Goal: Transaction & Acquisition: Subscribe to service/newsletter

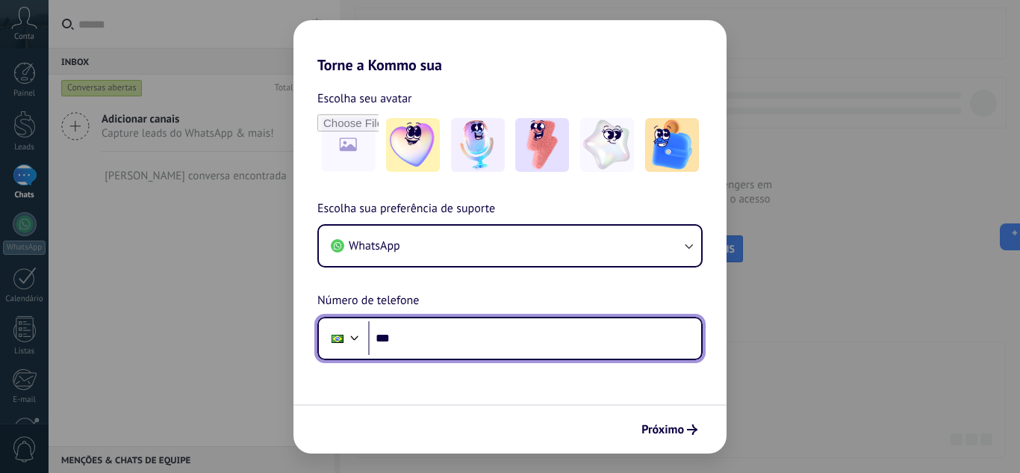
drag, startPoint x: 533, startPoint y: 322, endPoint x: 525, endPoint y: 329, distance: 11.1
click at [532, 322] on input "***" at bounding box center [534, 338] width 333 height 34
click at [523, 332] on input "***" at bounding box center [534, 338] width 333 height 34
type input "**********"
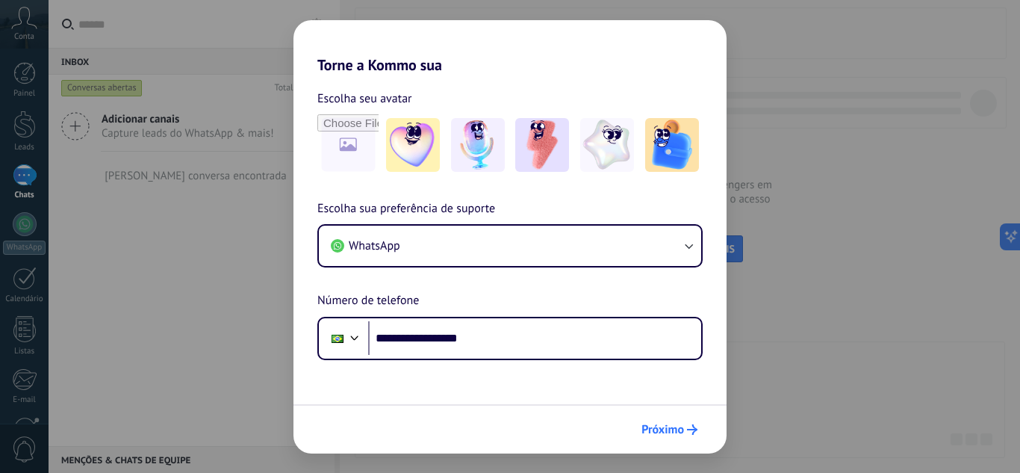
click at [689, 425] on icon "submit" at bounding box center [692, 429] width 10 height 10
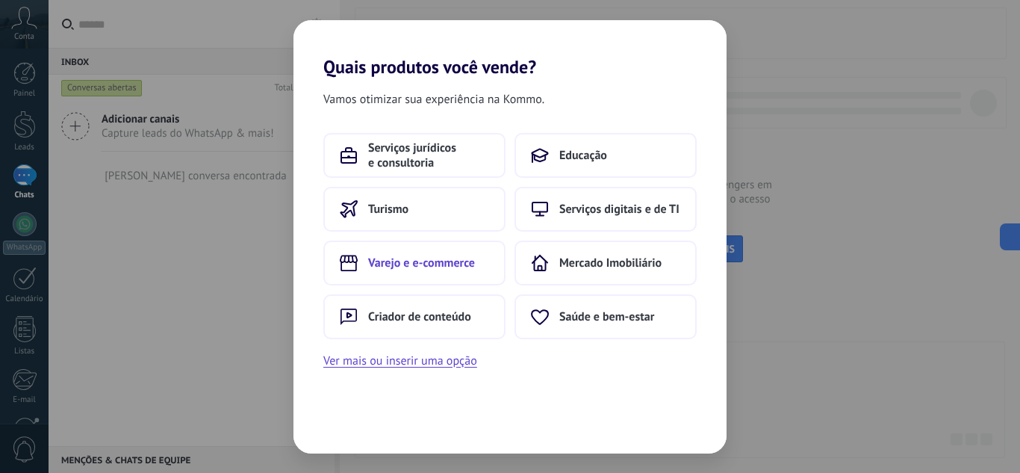
click at [459, 262] on span "Varejo e e-commerce" at bounding box center [421, 262] width 107 height 15
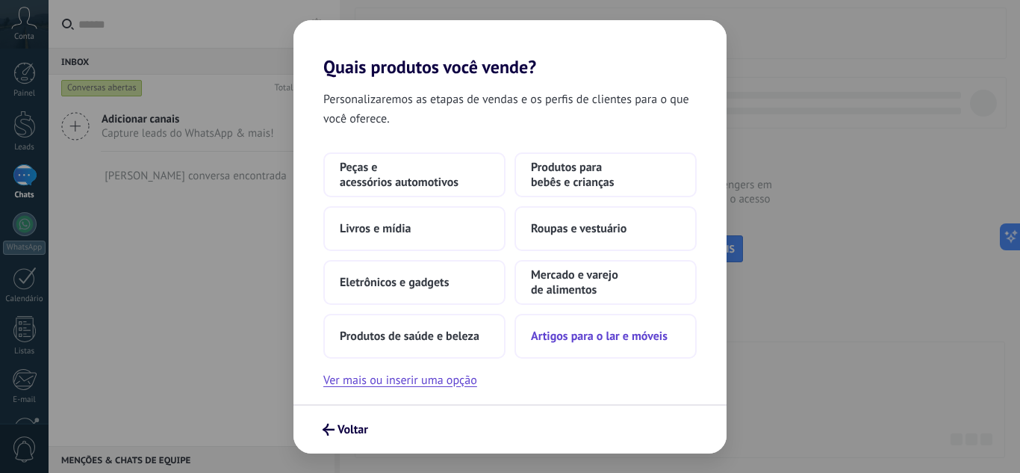
click at [576, 343] on span "Artigos para o lar e móveis" at bounding box center [599, 336] width 137 height 15
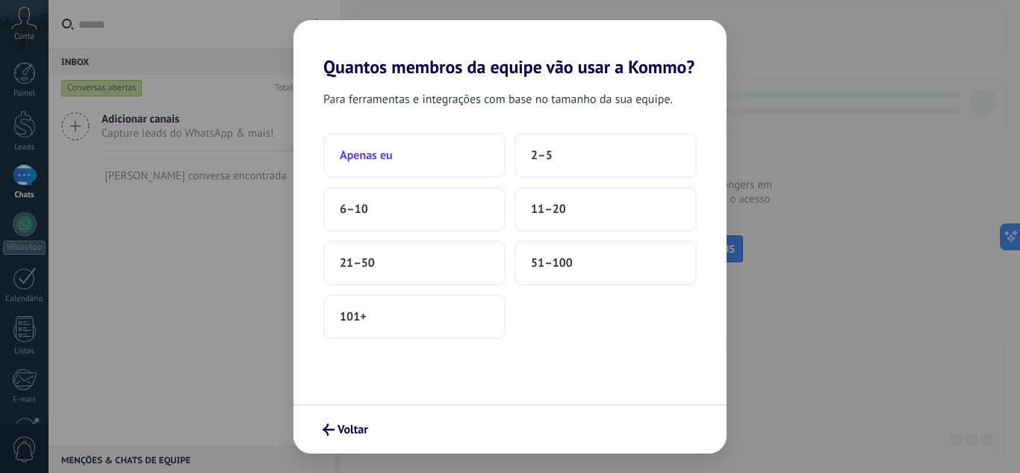
click at [443, 152] on button "Apenas eu" at bounding box center [414, 155] width 182 height 45
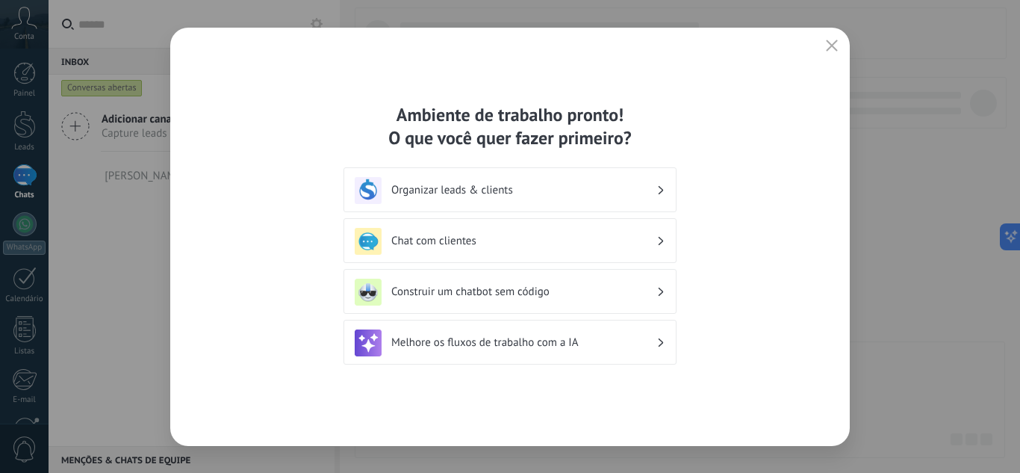
click at [551, 187] on h3 "Organizar leads & clients" at bounding box center [523, 190] width 265 height 14
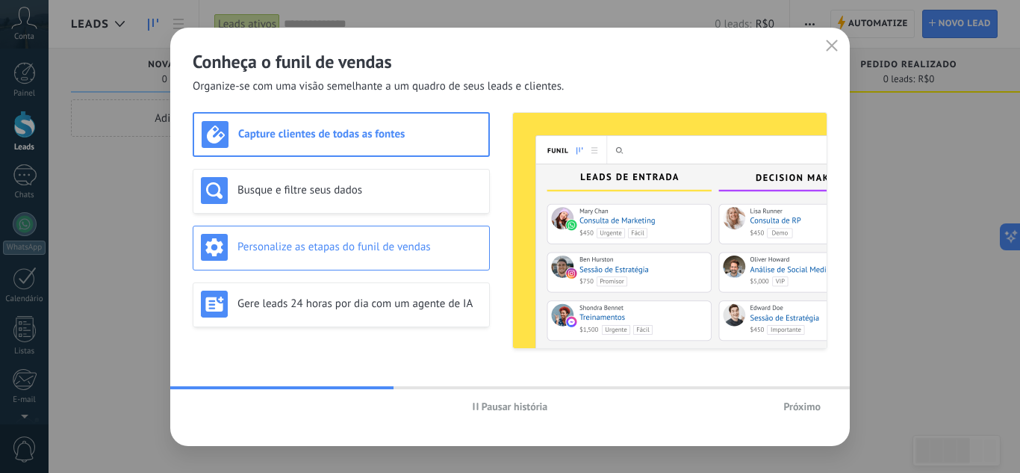
click at [391, 234] on div "Personalize as etapas do funil de vendas" at bounding box center [341, 247] width 281 height 27
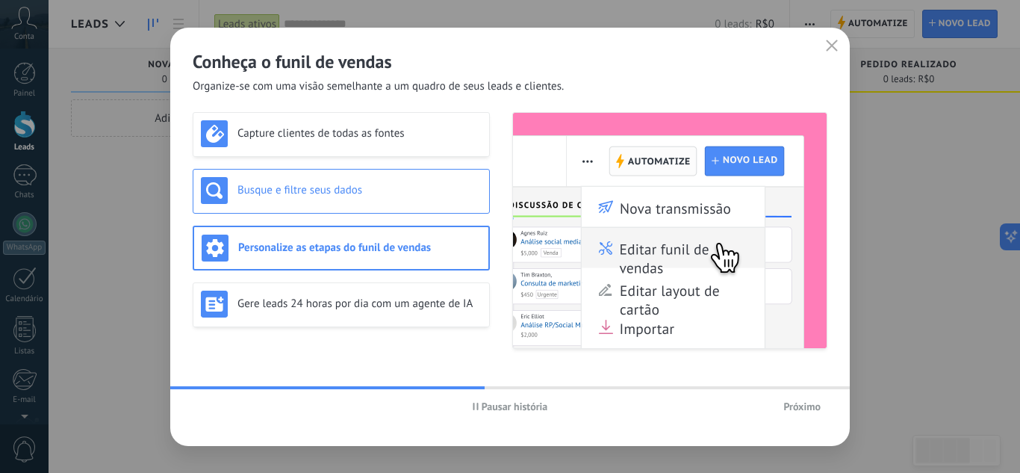
click at [397, 191] on h3 "Busque e filtre seus dados" at bounding box center [359, 190] width 244 height 14
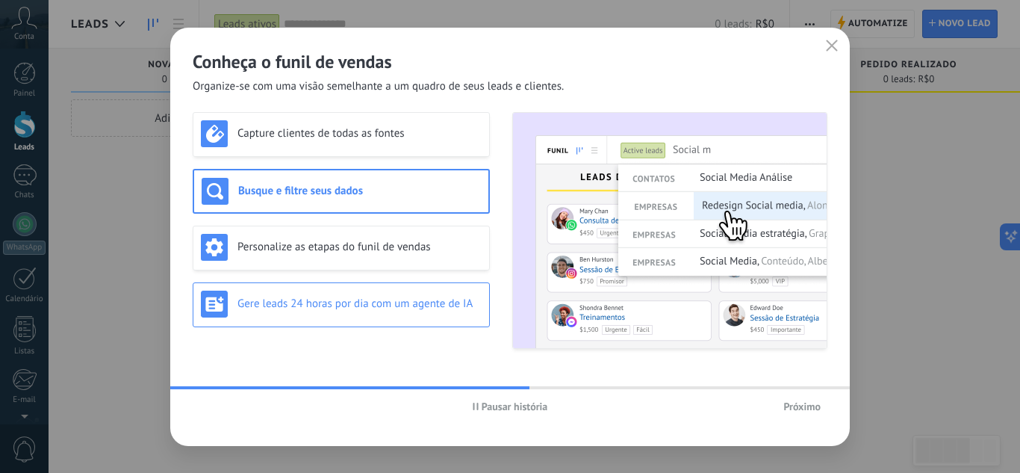
click at [418, 291] on div "Gere leads 24 horas por dia com um agente de IA" at bounding box center [341, 304] width 281 height 27
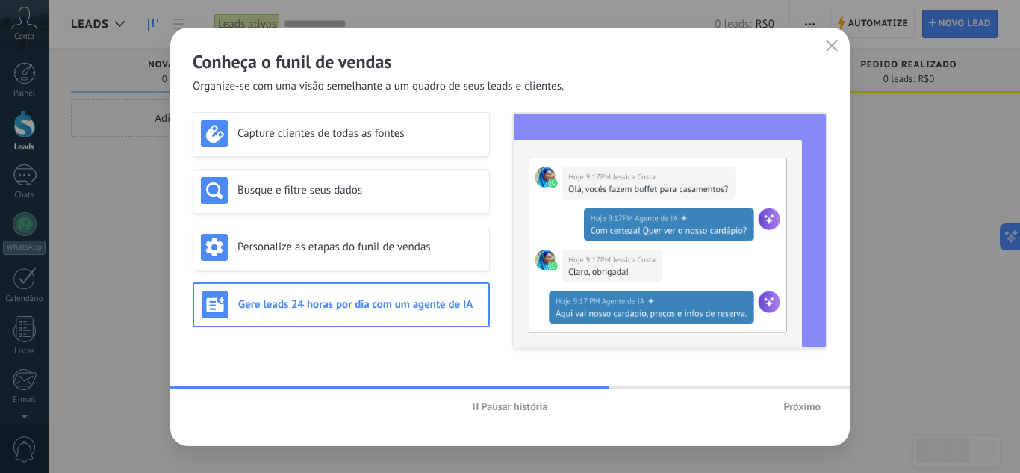
click at [804, 401] on span "Próximo" at bounding box center [801, 406] width 37 height 10
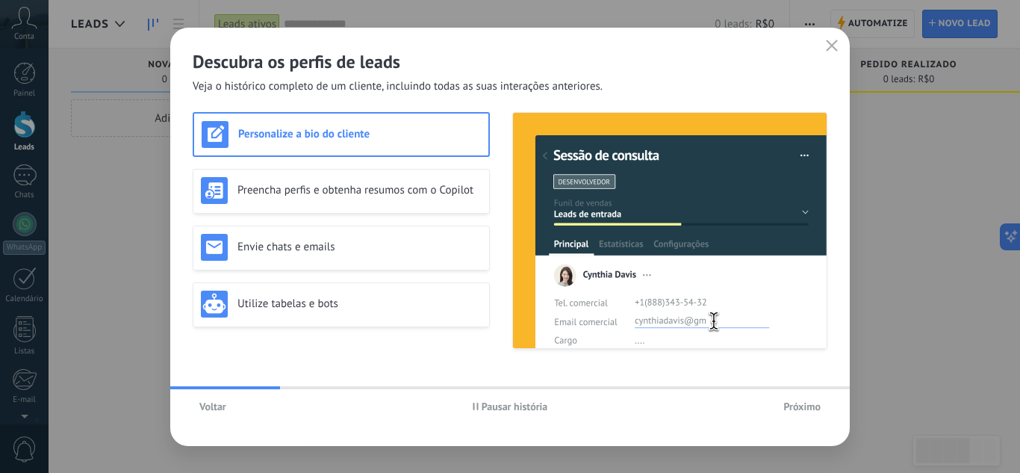
click at [220, 397] on button "Voltar" at bounding box center [213, 406] width 40 height 22
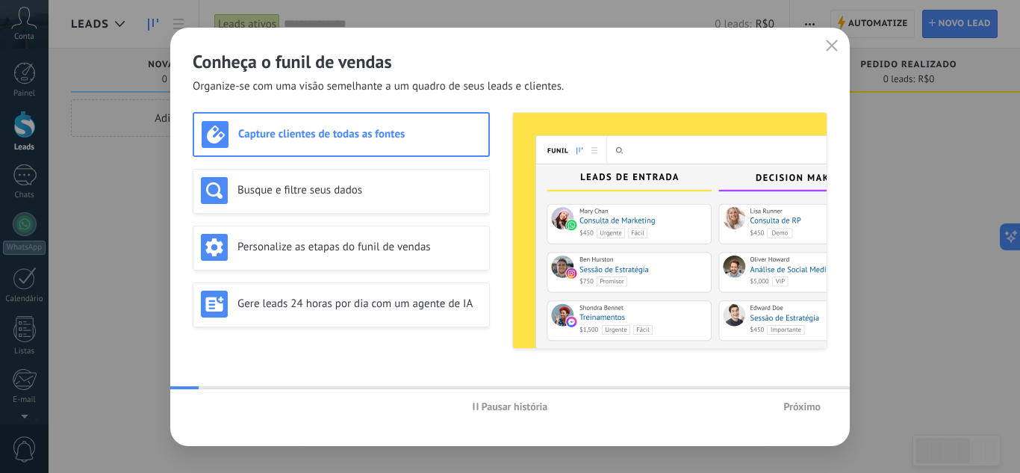
click at [315, 137] on h3 "Capture clientes de todas as fontes" at bounding box center [359, 134] width 243 height 14
click at [334, 181] on div "Busque e filtre seus dados" at bounding box center [341, 190] width 281 height 27
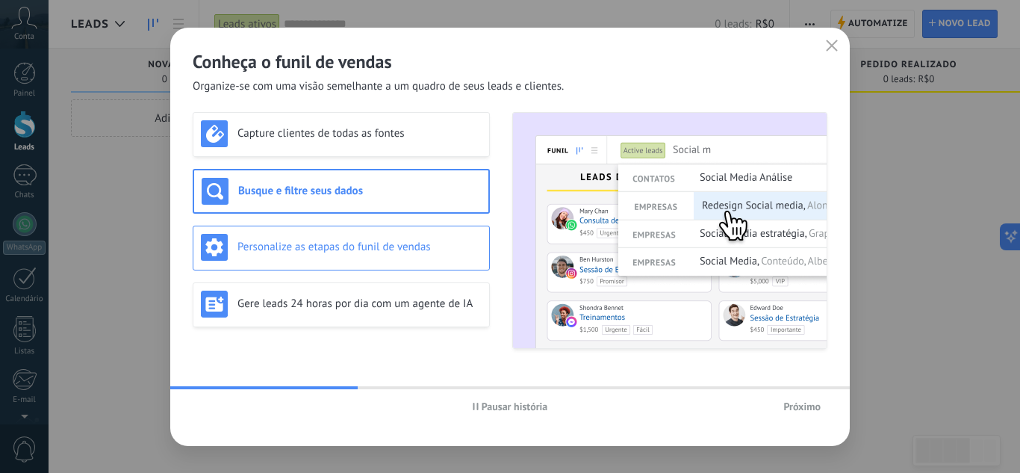
click at [349, 238] on div "Personalize as etapas do funil de vendas" at bounding box center [341, 247] width 281 height 27
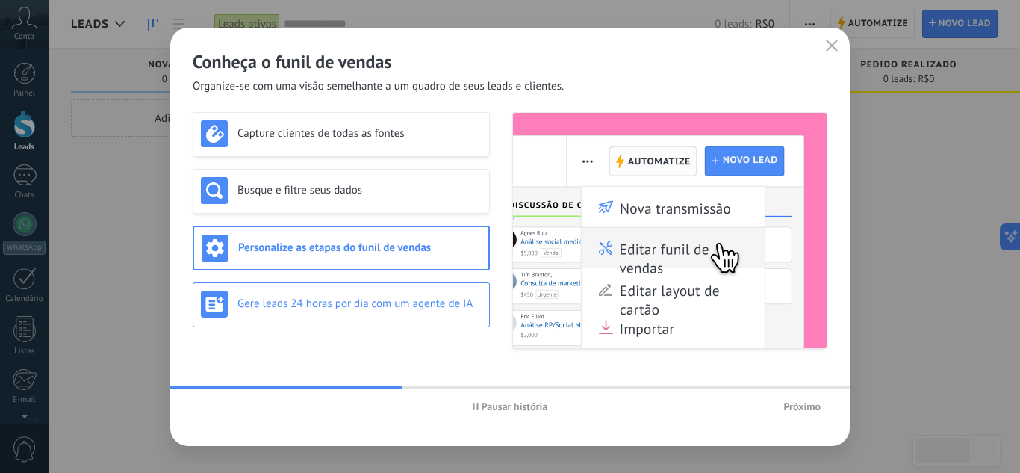
click at [371, 283] on div "Gere leads 24 horas por dia com um agente de IA" at bounding box center [341, 304] width 297 height 45
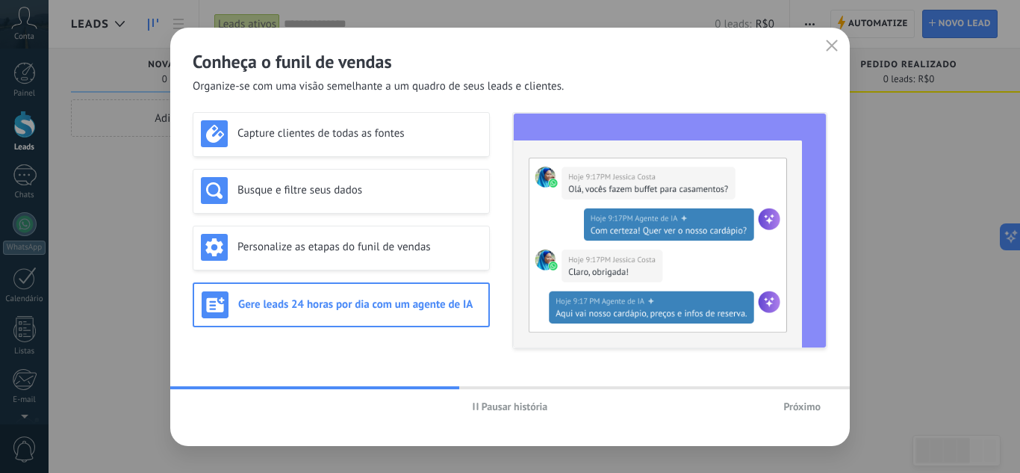
click at [799, 406] on span "Próximo" at bounding box center [801, 406] width 37 height 10
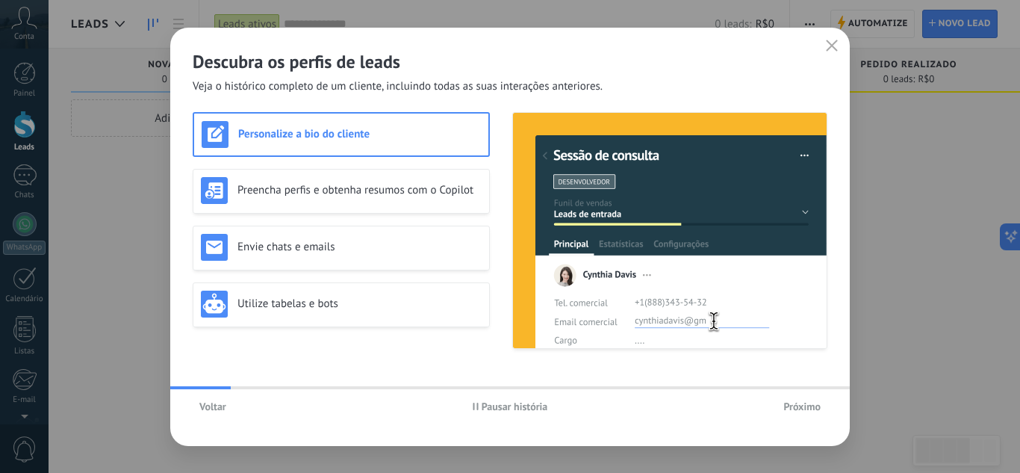
click at [799, 406] on span "Próximo" at bounding box center [801, 406] width 37 height 10
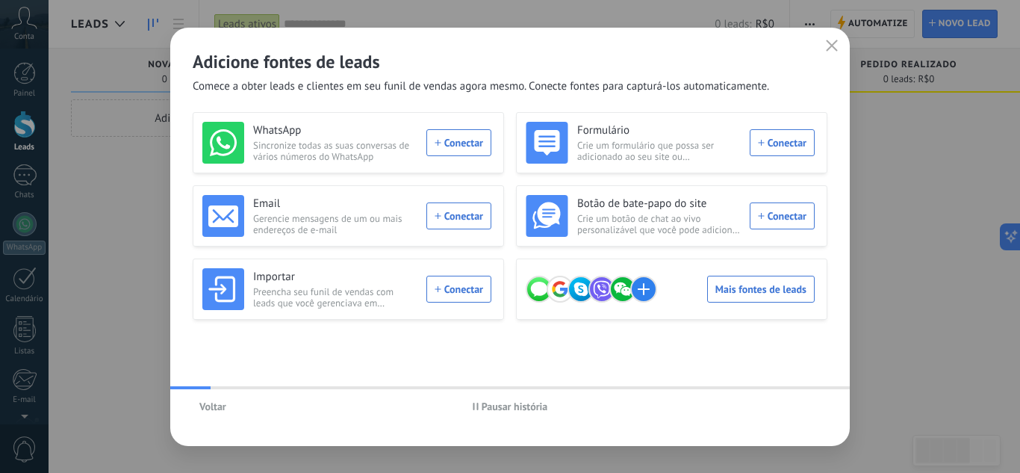
click at [803, 408] on div "Voltar Pausar história" at bounding box center [510, 406] width 680 height 34
click at [818, 49] on div "Adicione fontes de leads Comece a obter leads e clientes em seu funil de vendas…" at bounding box center [510, 61] width 680 height 66
click at [824, 49] on button "button" at bounding box center [831, 46] width 19 height 21
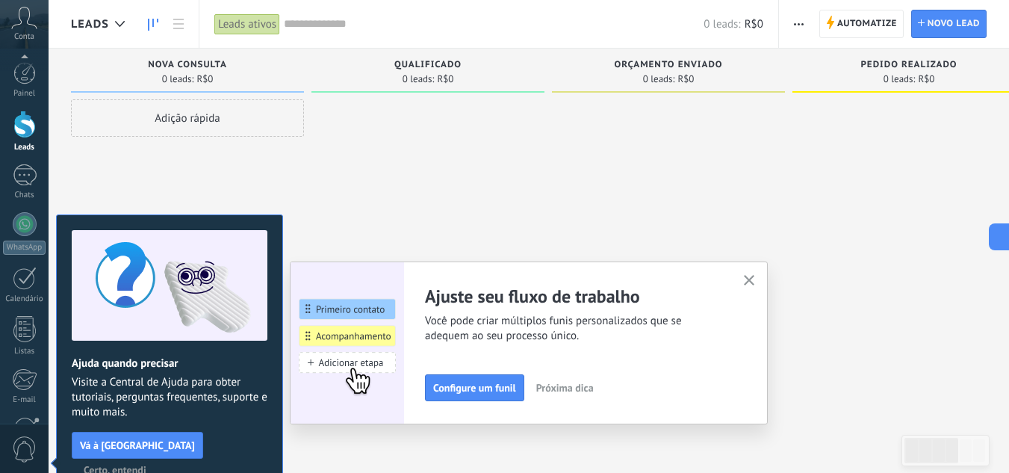
click at [146, 465] on span "Certo, entendi" at bounding box center [115, 470] width 63 height 10
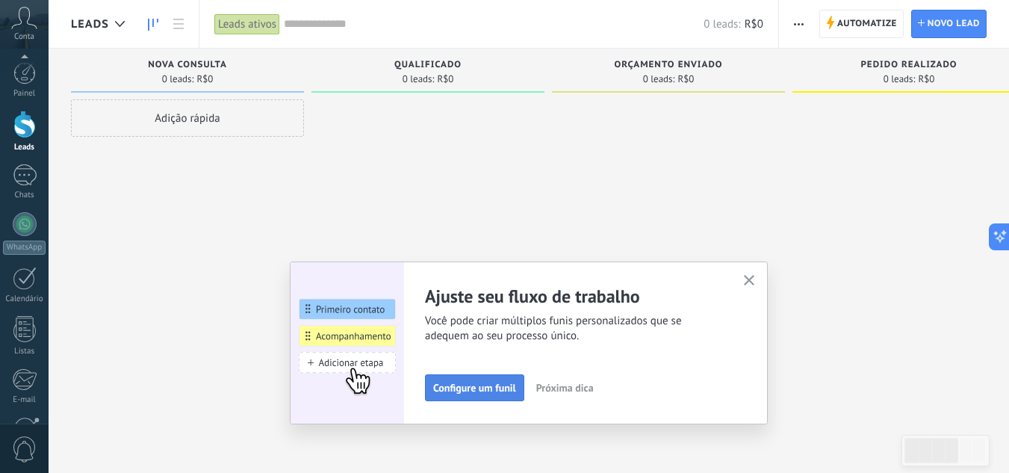
click at [479, 391] on span "Configure um funil" at bounding box center [474, 387] width 83 height 10
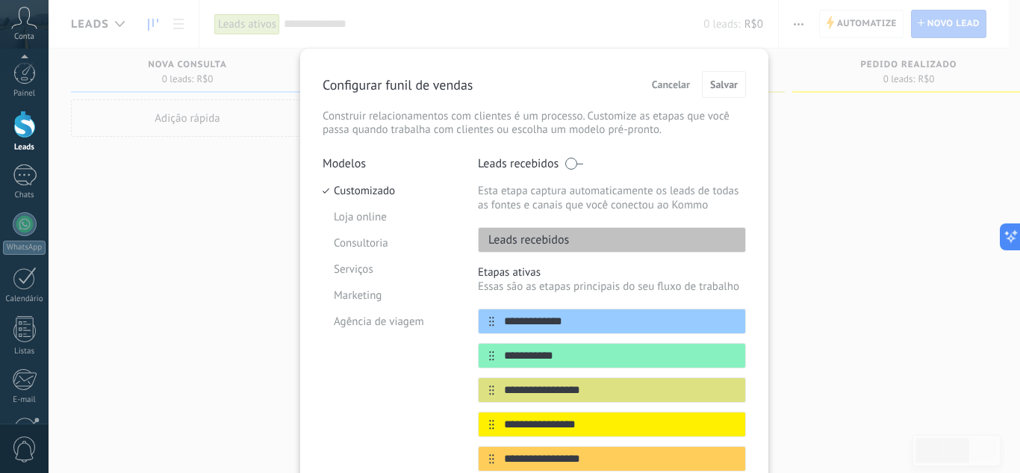
click at [571, 241] on div "Leads recebidos" at bounding box center [612, 239] width 268 height 25
click at [379, 214] on li "Loja online" at bounding box center [389, 217] width 133 height 26
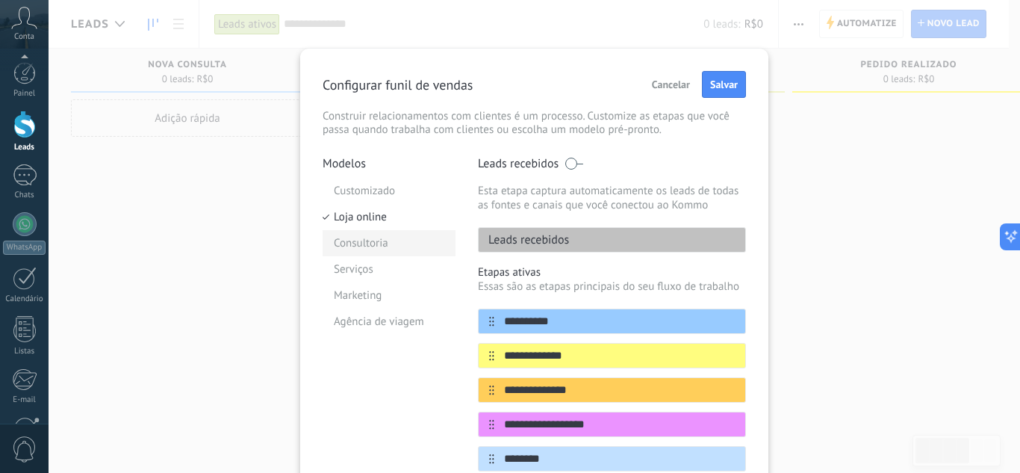
click at [414, 240] on li "Consultoria" at bounding box center [389, 243] width 133 height 26
click at [405, 205] on li "Loja online" at bounding box center [389, 217] width 133 height 26
click at [406, 182] on li "Customizado" at bounding box center [389, 191] width 133 height 26
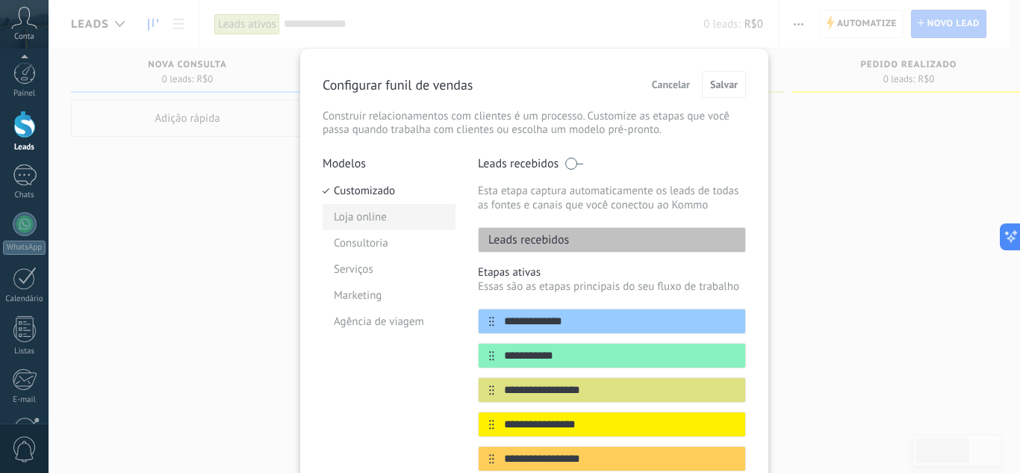
click at [401, 229] on li "Loja online" at bounding box center [389, 217] width 133 height 26
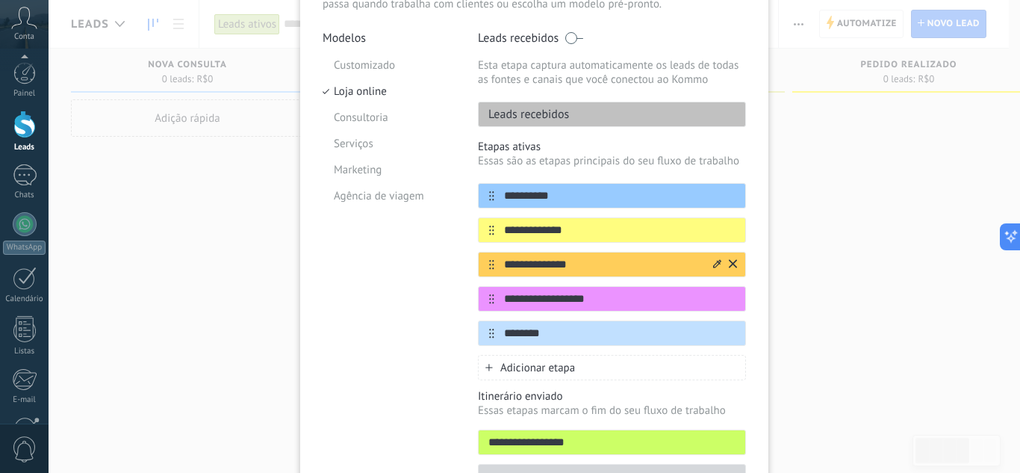
scroll to position [149, 0]
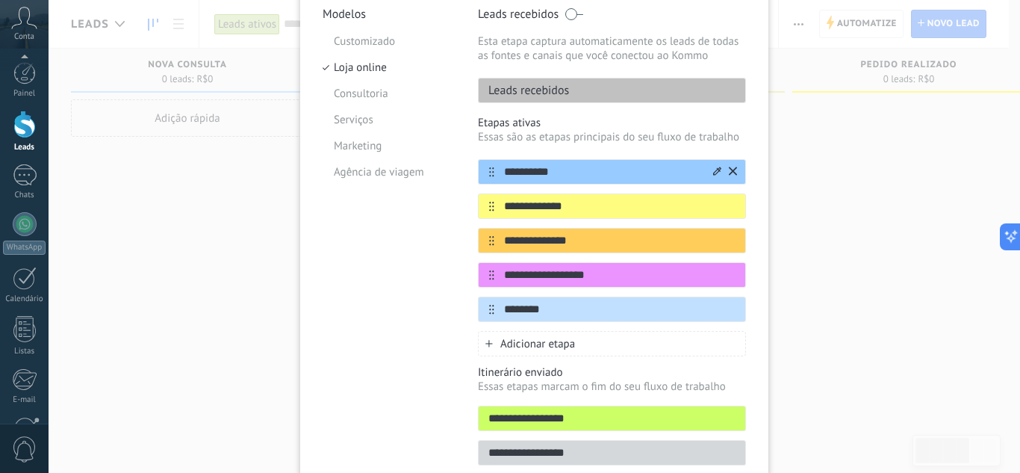
click at [733, 168] on icon at bounding box center [733, 171] width 8 height 9
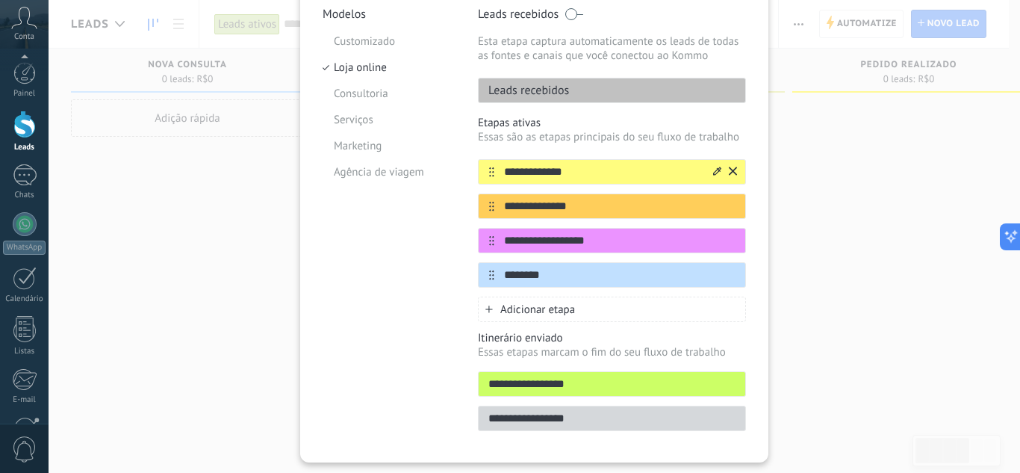
click at [733, 168] on icon at bounding box center [733, 171] width 8 height 8
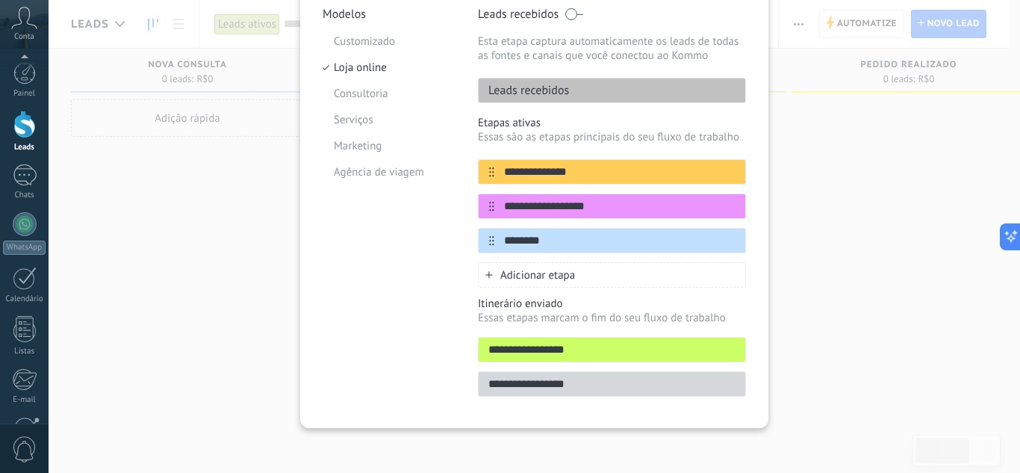
click at [0, 0] on icon at bounding box center [0, 0] width 0 height 0
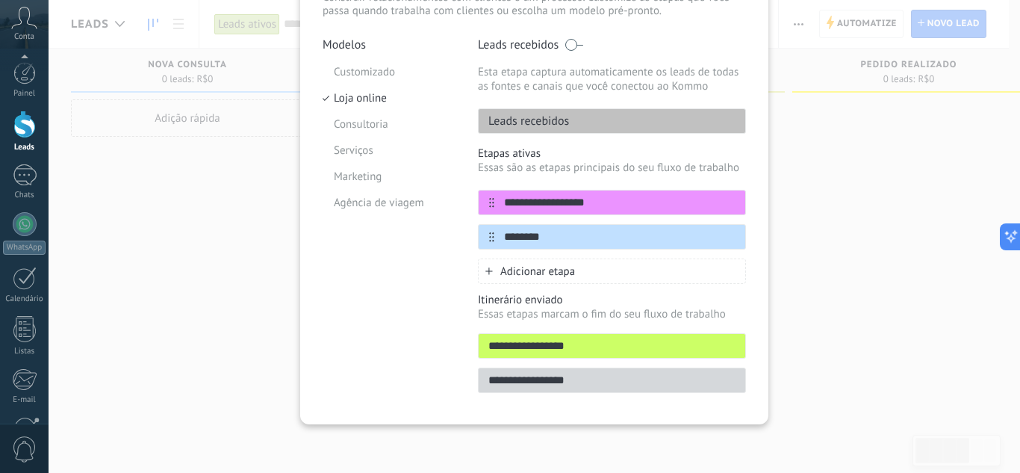
scroll to position [119, 0]
click at [733, 200] on icon at bounding box center [733, 201] width 8 height 8
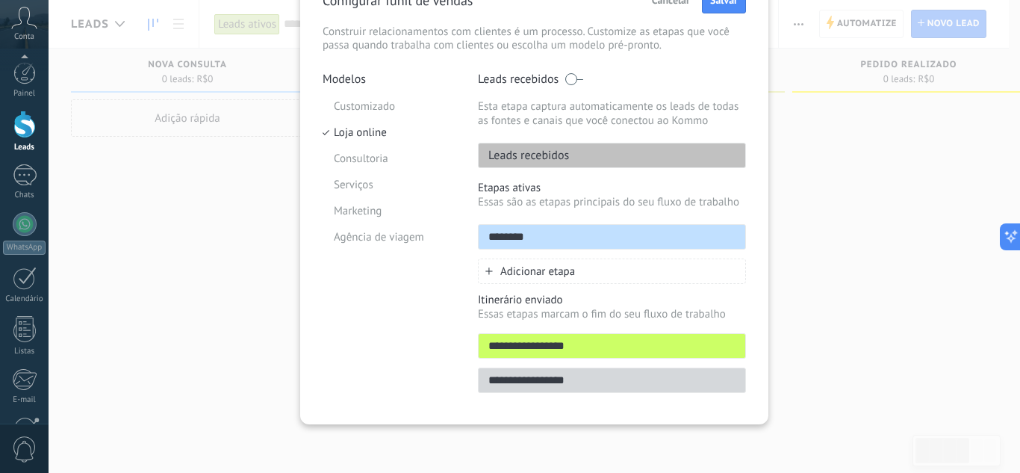
scroll to position [84, 0]
click at [732, 224] on div "********" at bounding box center [612, 236] width 268 height 25
click at [731, 232] on icon at bounding box center [733, 236] width 8 height 9
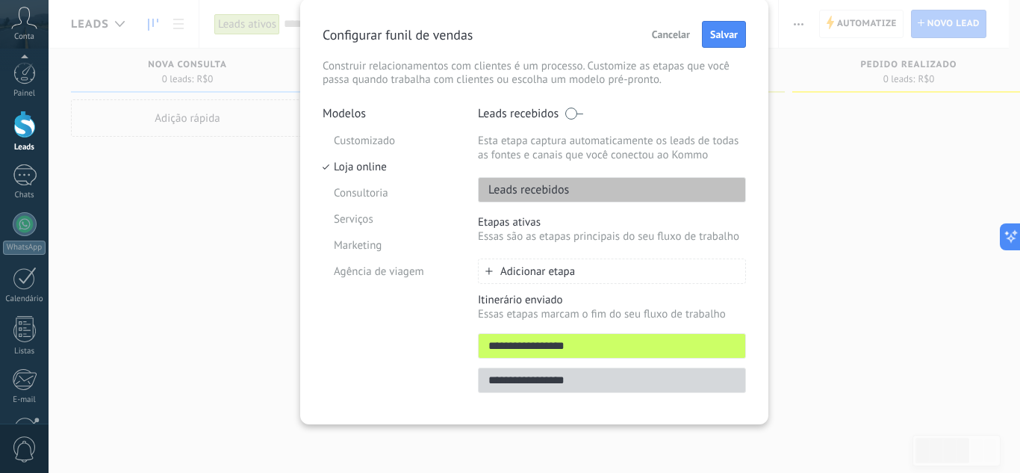
click at [724, 345] on input "**********" at bounding box center [612, 346] width 267 height 16
click at [695, 384] on input "**********" at bounding box center [612, 381] width 267 height 16
click at [415, 187] on li "Consultoria" at bounding box center [389, 193] width 133 height 26
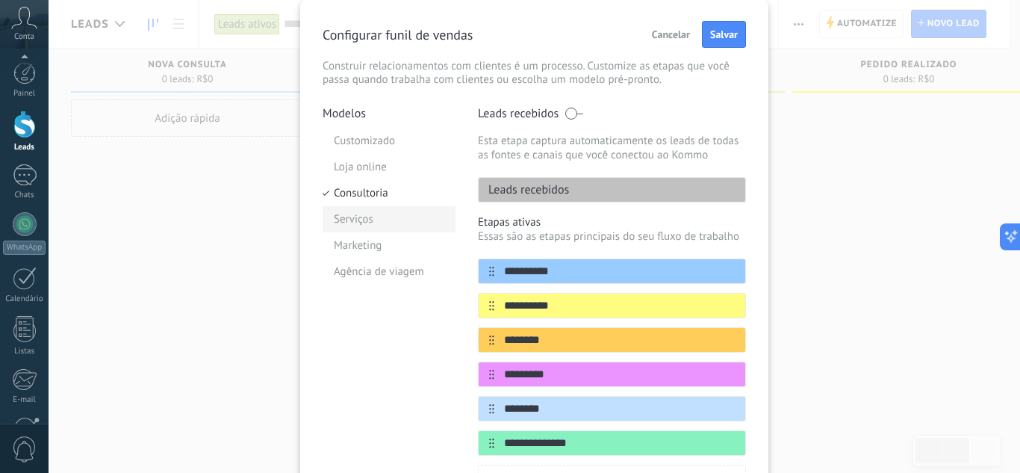
click at [408, 210] on li "Serviços" at bounding box center [389, 219] width 133 height 26
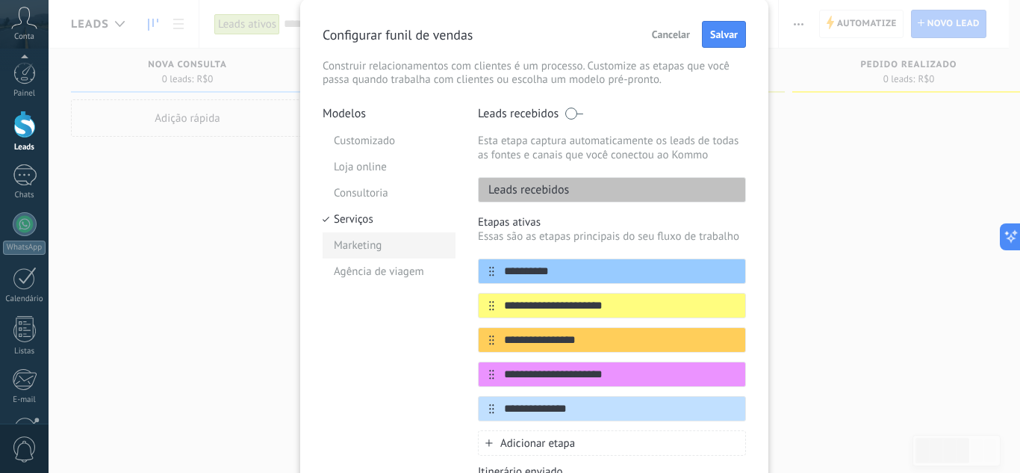
click at [414, 237] on li "Marketing" at bounding box center [389, 245] width 133 height 26
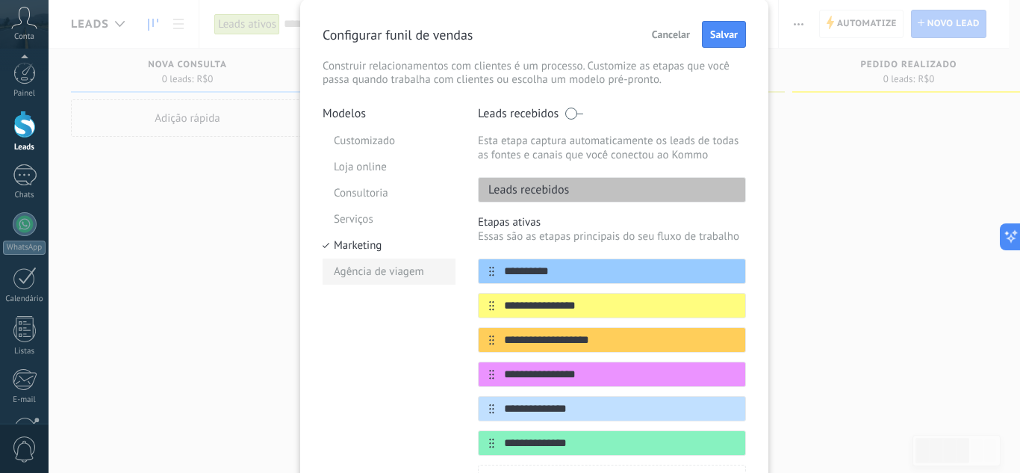
drag, startPoint x: 417, startPoint y: 252, endPoint x: 418, endPoint y: 261, distance: 8.2
click at [417, 254] on li "Marketing" at bounding box center [389, 245] width 133 height 26
click at [427, 274] on li "Agência de viagem" at bounding box center [389, 271] width 133 height 26
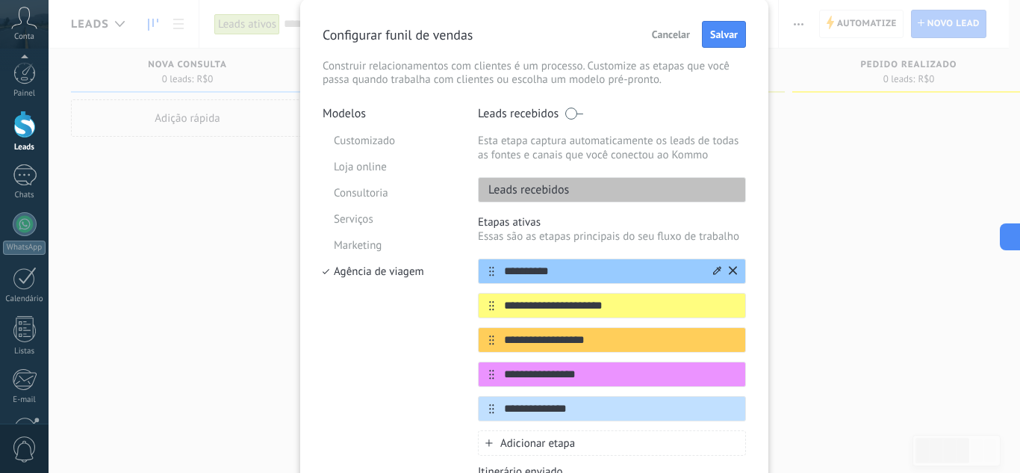
click at [734, 274] on icon at bounding box center [733, 270] width 8 height 8
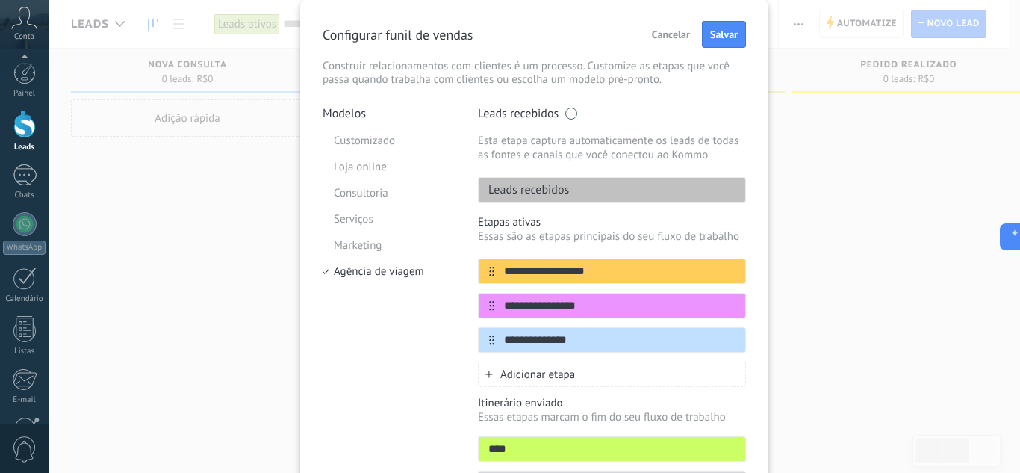
click at [0, 0] on icon at bounding box center [0, 0] width 0 height 0
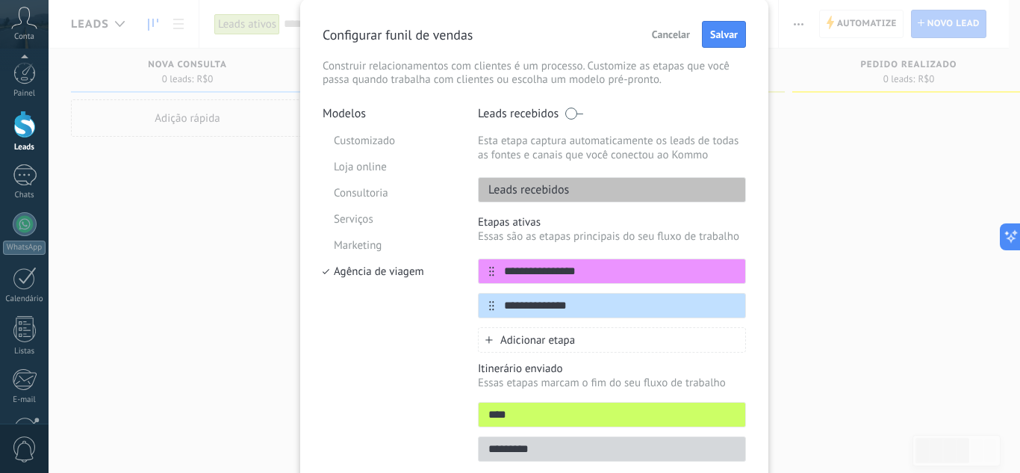
click at [0, 0] on icon at bounding box center [0, 0] width 0 height 0
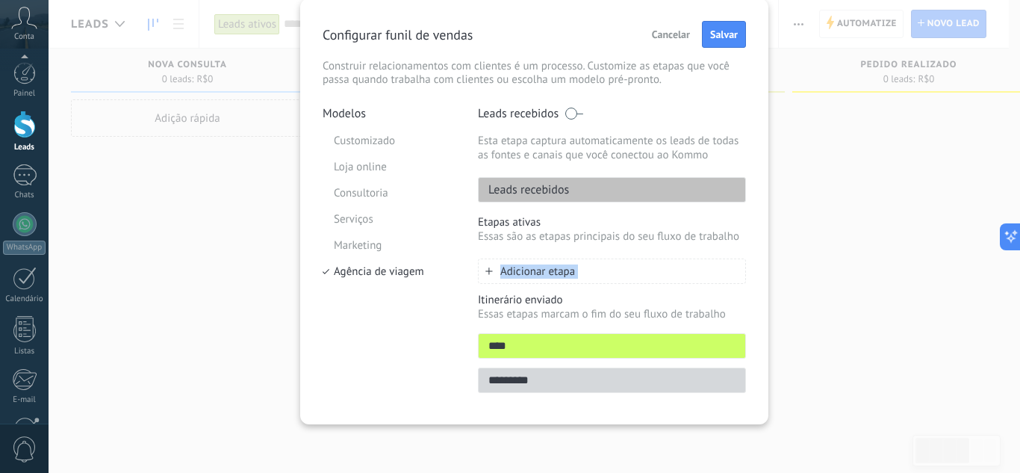
click at [734, 274] on div "Adicionar etapa" at bounding box center [612, 270] width 268 height 25
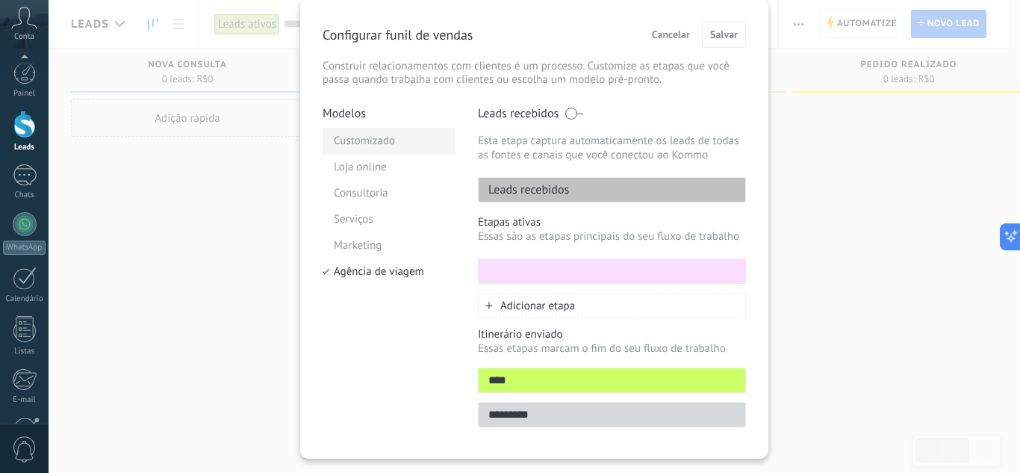
click at [386, 145] on li "Customizado" at bounding box center [389, 141] width 133 height 26
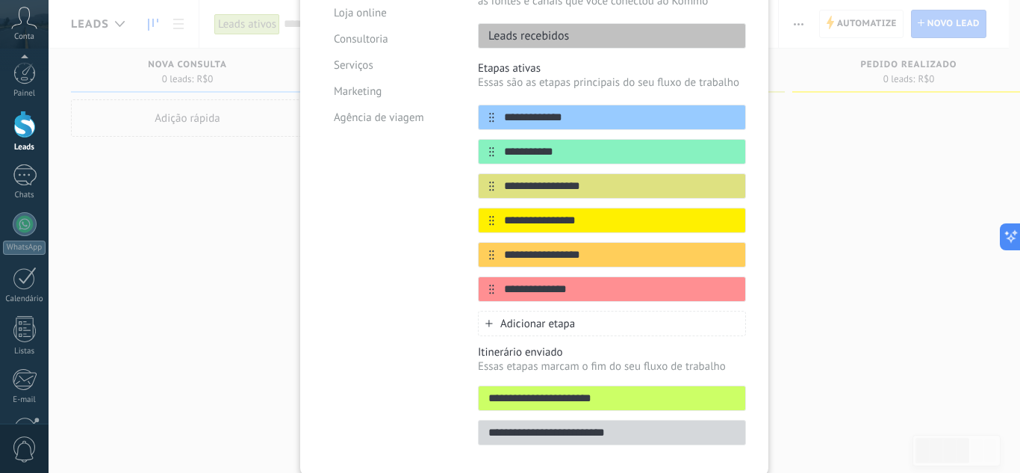
scroll to position [256, 0]
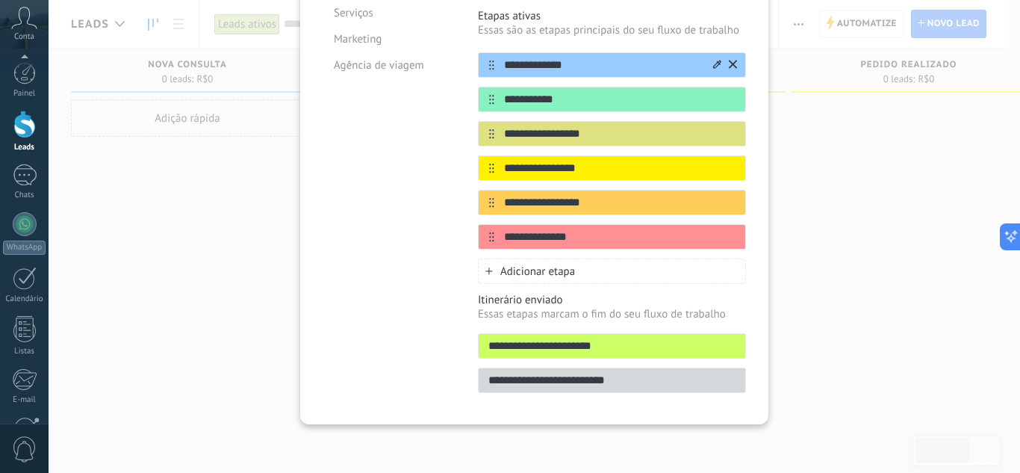
click at [603, 69] on input "**********" at bounding box center [602, 66] width 217 height 16
drag, startPoint x: 568, startPoint y: 60, endPoint x: 488, endPoint y: 46, distance: 81.3
click at [488, 46] on div "**********" at bounding box center [612, 146] width 268 height 275
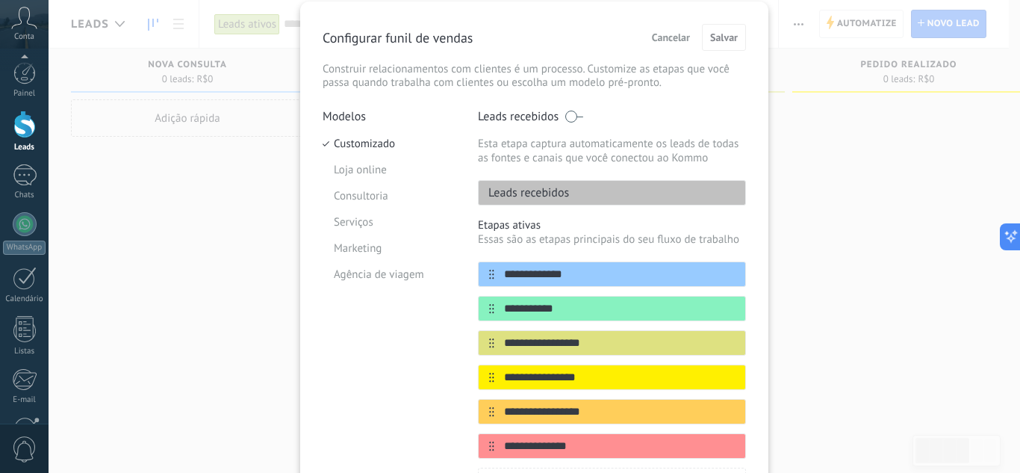
scroll to position [0, 0]
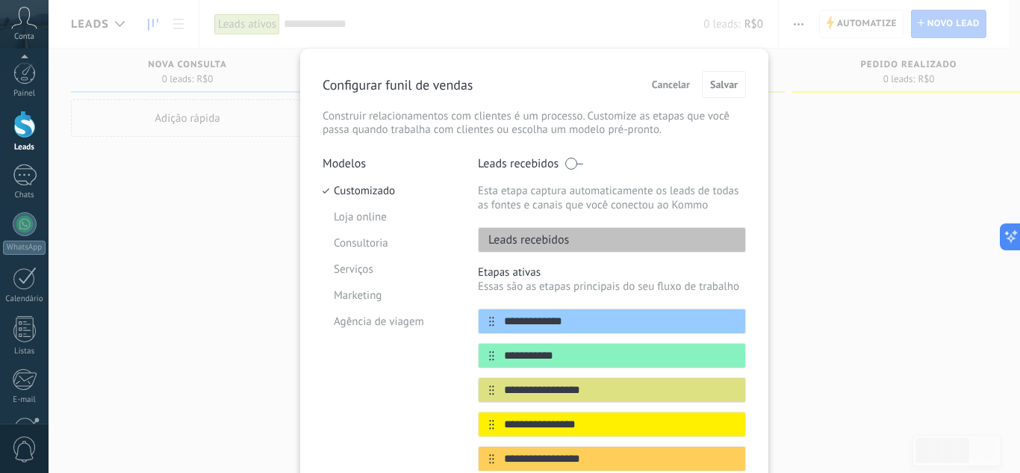
click at [915, 141] on div "**********" at bounding box center [535, 236] width 972 height 473
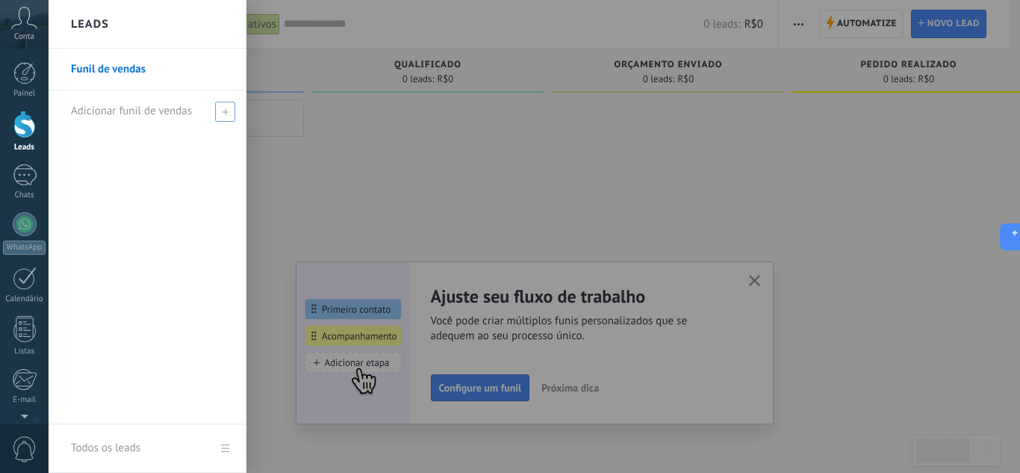
click at [140, 116] on span "Adicionar funil de vendas" at bounding box center [131, 111] width 121 height 14
click at [196, 227] on div "Funil de vendas" at bounding box center [148, 237] width 198 height 376
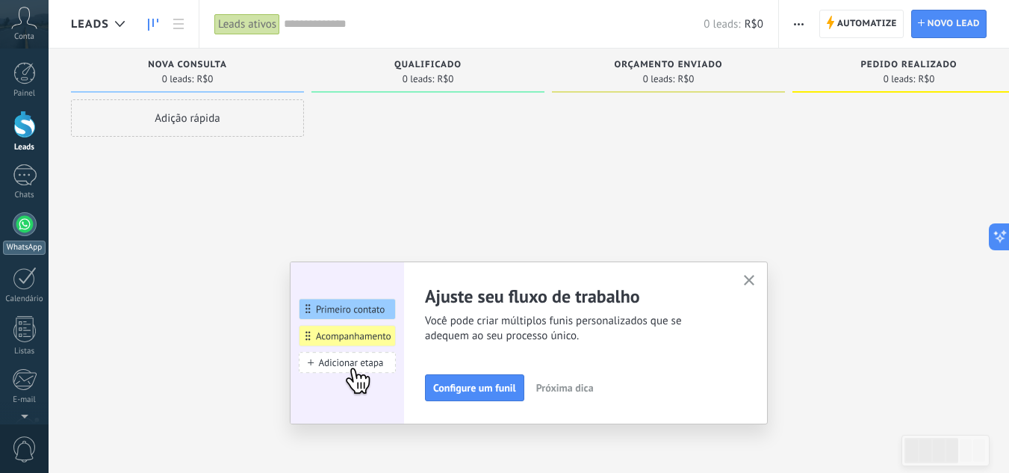
click at [25, 232] on div at bounding box center [25, 224] width 24 height 24
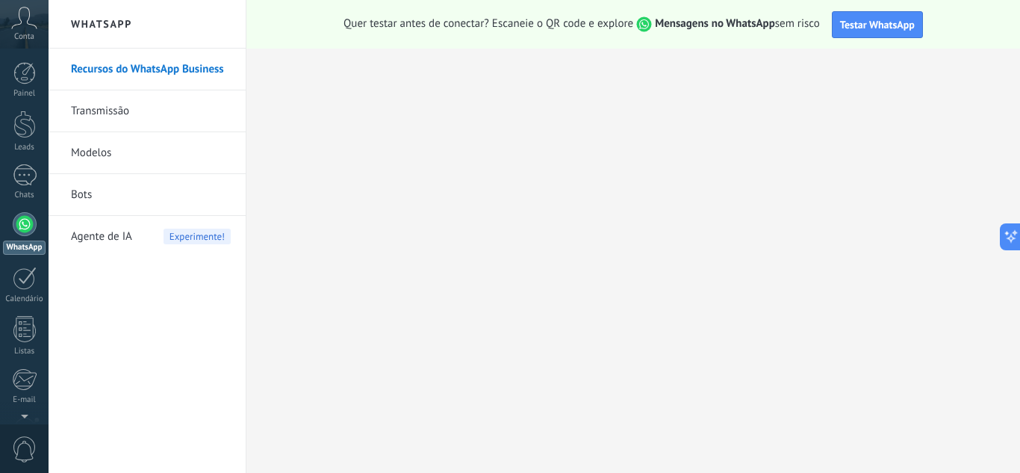
click at [172, 194] on link "Bots" at bounding box center [151, 195] width 160 height 42
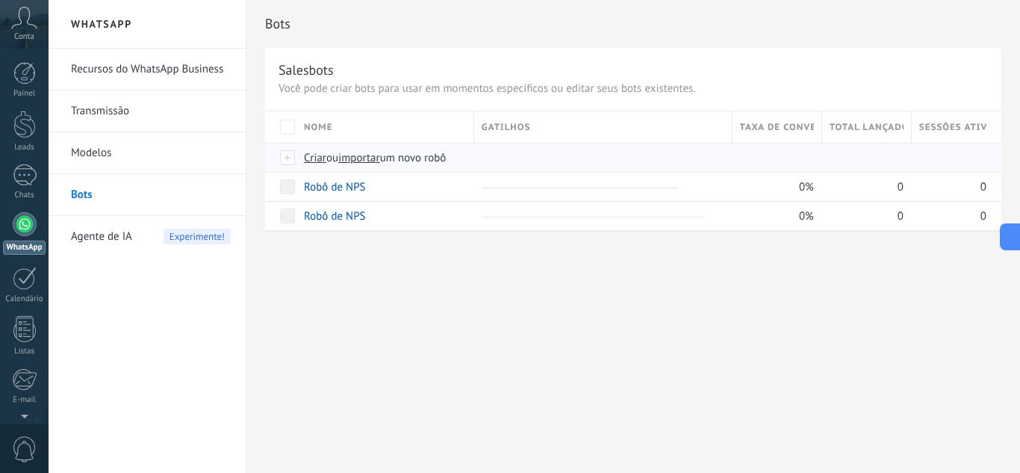
click at [314, 159] on span "Criar" at bounding box center [315, 158] width 22 height 14
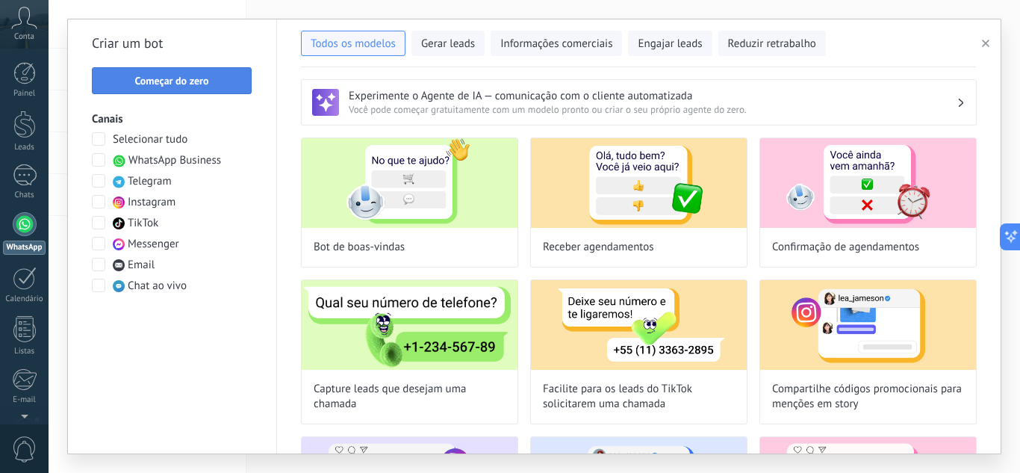
click at [228, 84] on span "Começar do zero" at bounding box center [171, 80] width 143 height 10
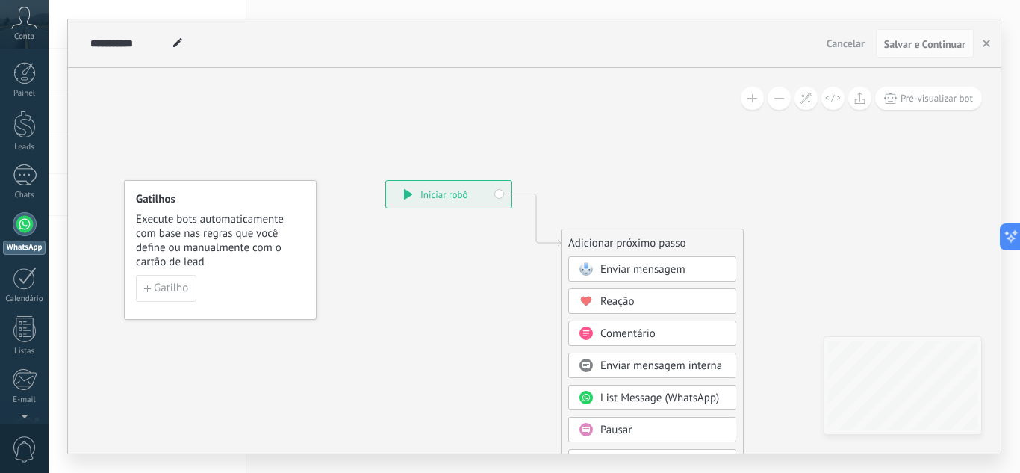
click at [447, 187] on div "**********" at bounding box center [448, 194] width 125 height 27
click at [631, 263] on span "Enviar mensagem" at bounding box center [642, 269] width 85 height 14
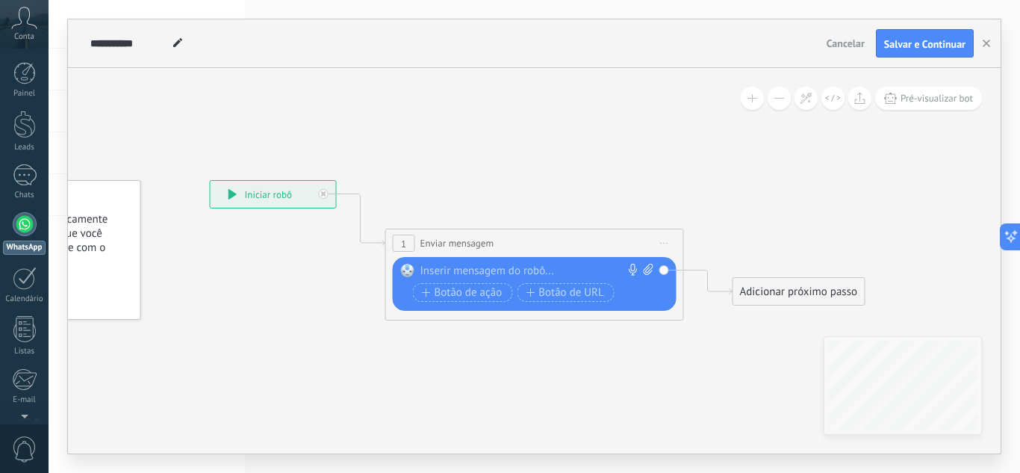
click at [532, 264] on div at bounding box center [531, 271] width 222 height 15
paste div
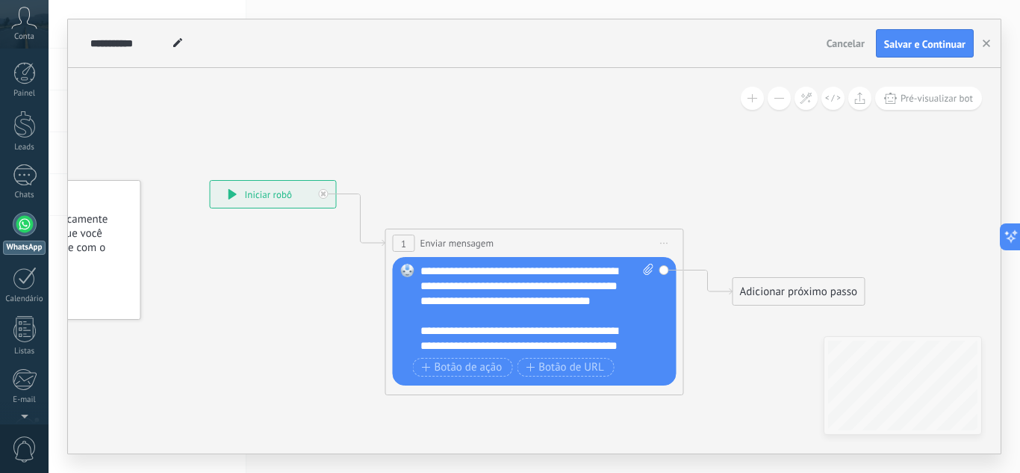
click at [608, 323] on div at bounding box center [529, 315] width 219 height 15
click at [608, 344] on div "**********" at bounding box center [524, 353] width 208 height 60
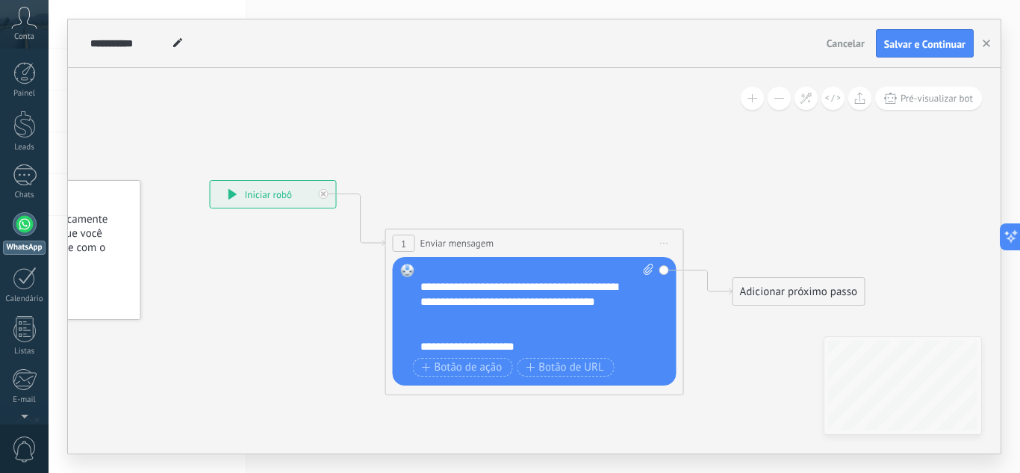
scroll to position [134, 0]
click at [485, 361] on span "Botão de ação" at bounding box center [462, 367] width 81 height 12
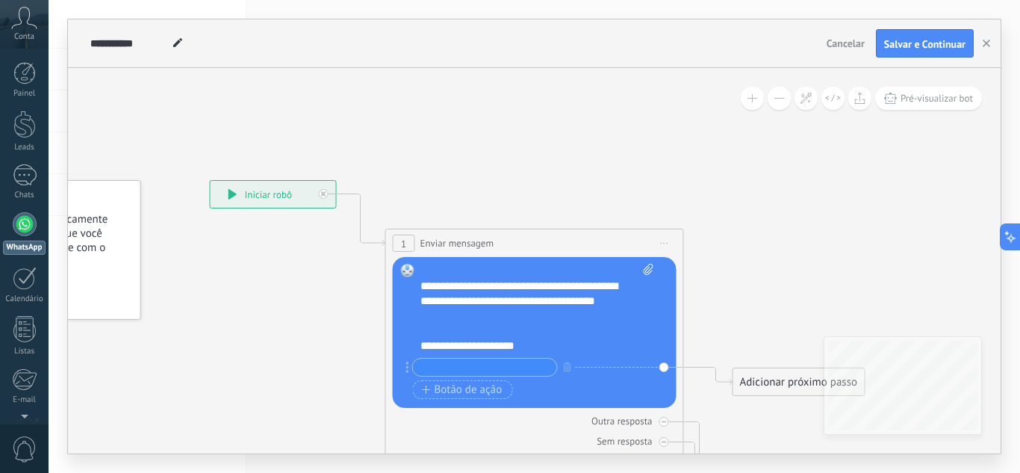
click at [545, 348] on div "**********" at bounding box center [524, 345] width 208 height 15
click at [523, 368] on input "text" at bounding box center [485, 366] width 144 height 17
paste input "**********"
drag, startPoint x: 536, startPoint y: 358, endPoint x: 402, endPoint y: 364, distance: 134.6
click at [402, 364] on div "Substituir Remover Converter para mensagem de voz Arraste a imagem aqui para an…" at bounding box center [535, 332] width 284 height 151
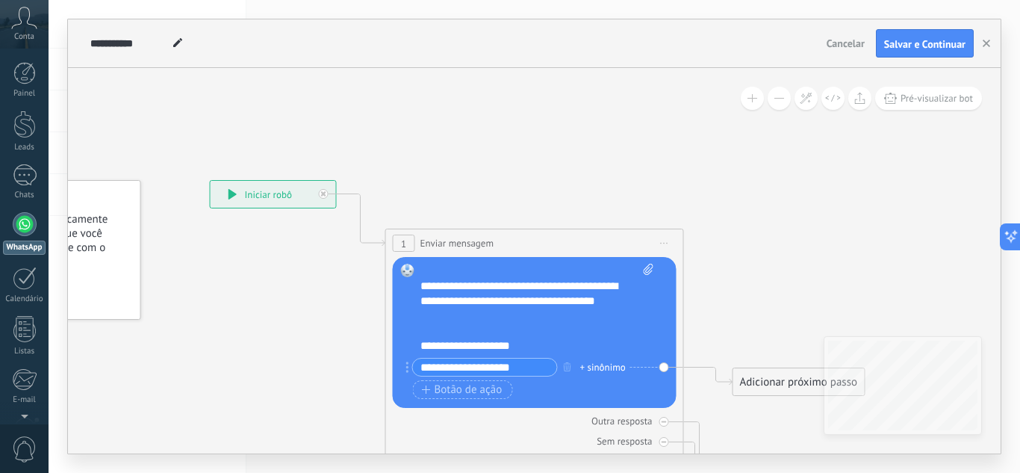
click at [529, 369] on input "**********" at bounding box center [485, 366] width 144 height 17
drag, startPoint x: 549, startPoint y: 369, endPoint x: 394, endPoint y: 369, distance: 154.6
click at [394, 369] on div "Substituir Remover Converter para mensagem de voz Arraste a imagem aqui para an…" at bounding box center [535, 332] width 284 height 151
type input "**********"
click at [484, 385] on span "Botão de ação" at bounding box center [462, 390] width 81 height 12
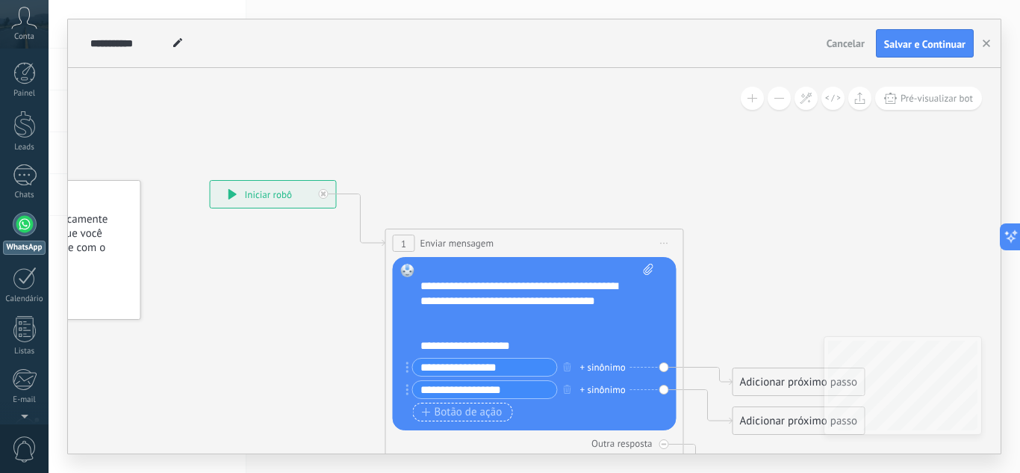
type input "**********"
click at [499, 410] on span "Botão de ação" at bounding box center [462, 412] width 81 height 12
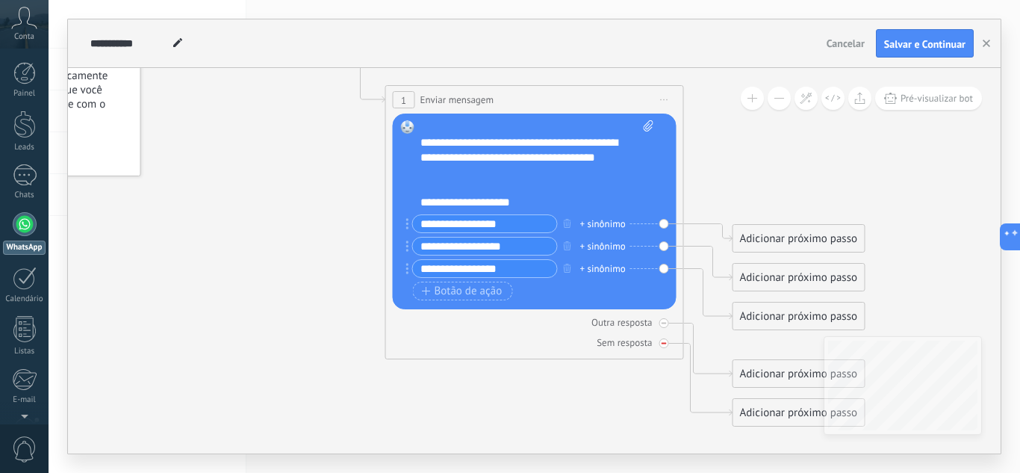
type input "**********"
click at [0, 0] on icon at bounding box center [0, 0] width 0 height 0
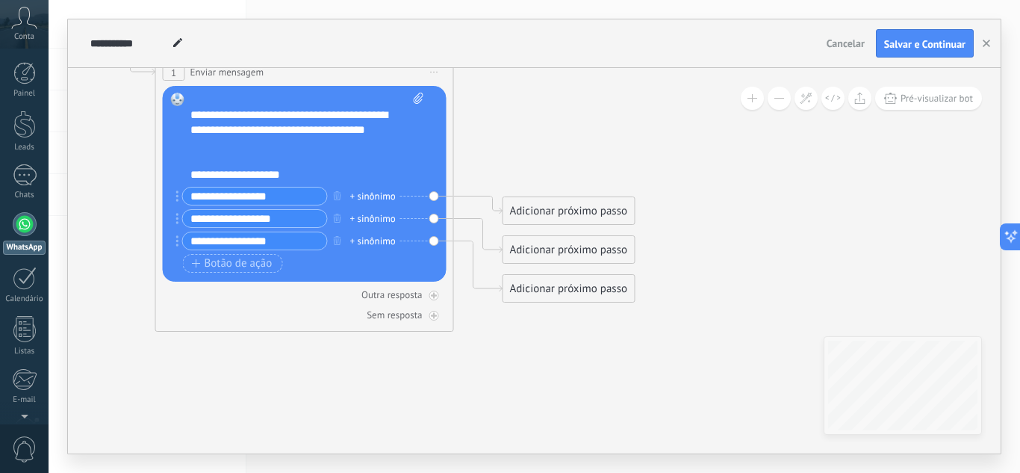
drag, startPoint x: 720, startPoint y: 155, endPoint x: 499, endPoint y: 137, distance: 221.8
click at [499, 137] on icon at bounding box center [281, 204] width 1351 height 1137
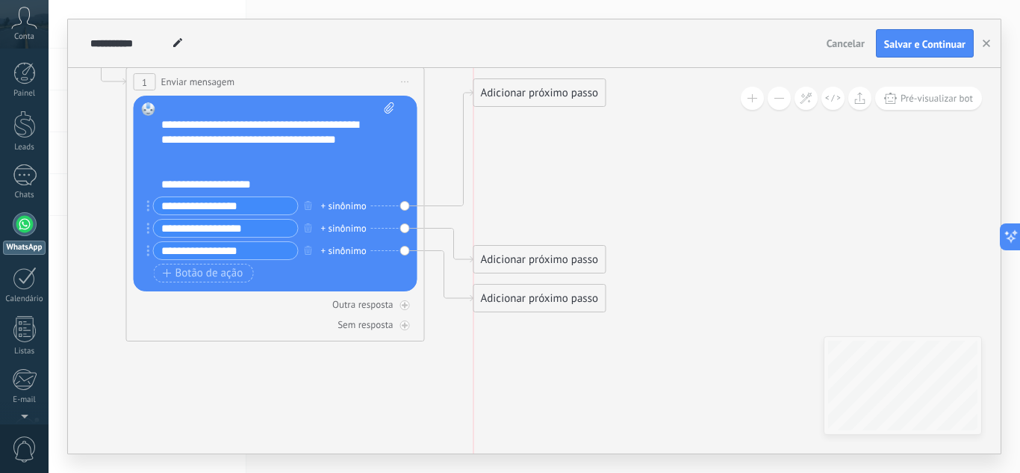
drag, startPoint x: 509, startPoint y: 221, endPoint x: 509, endPoint y: 93, distance: 127.7
click at [509, 93] on div "Adicionar próximo passo" at bounding box center [539, 93] width 131 height 25
click at [537, 96] on div "Adicionar próximo passo" at bounding box center [539, 93] width 131 height 25
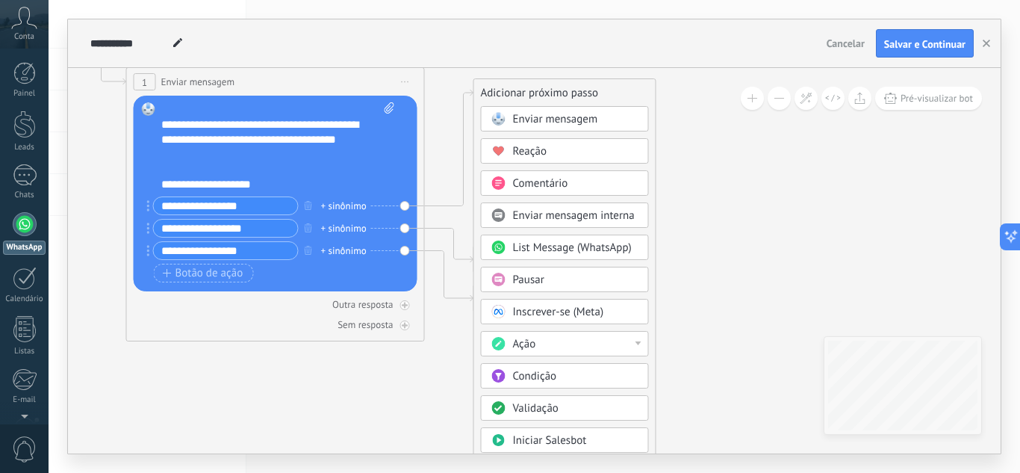
click at [582, 122] on span "Enviar mensagem" at bounding box center [555, 119] width 85 height 14
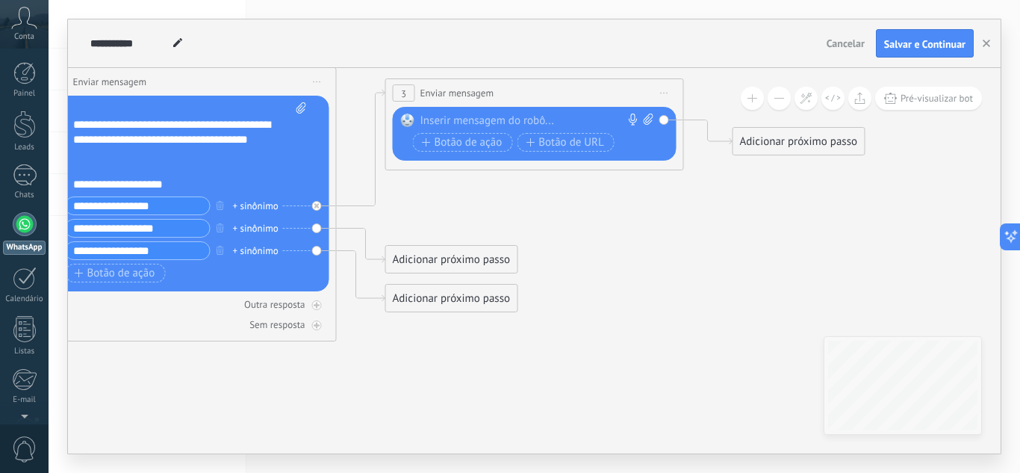
drag, startPoint x: 540, startPoint y: 119, endPoint x: 563, endPoint y: 123, distance: 23.4
click at [541, 120] on div at bounding box center [531, 121] width 222 height 15
paste div
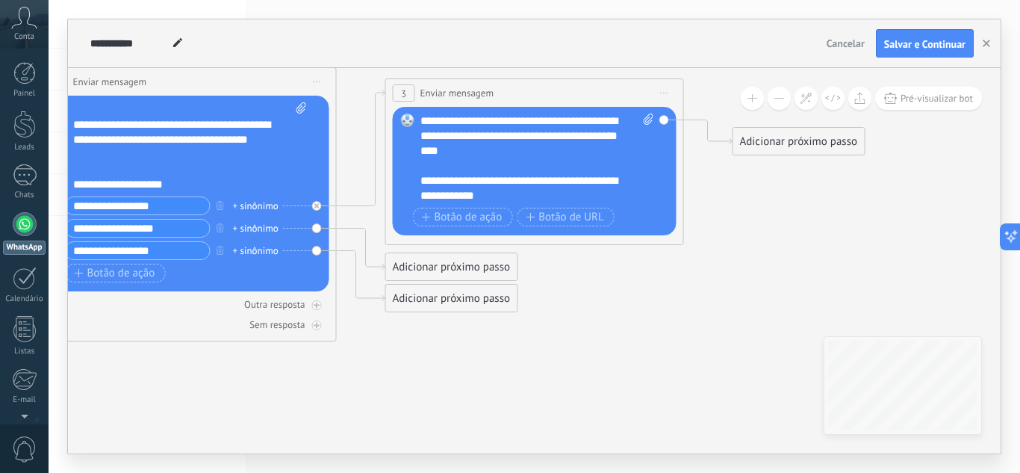
click at [424, 116] on div "**********" at bounding box center [537, 159] width 234 height 90
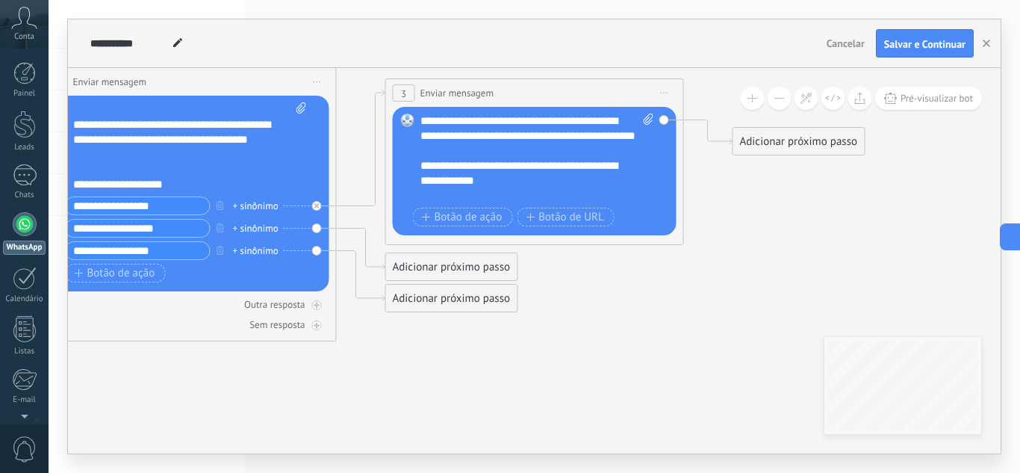
click at [493, 188] on div "**********" at bounding box center [524, 173] width 208 height 30
click at [644, 279] on icon at bounding box center [338, 179] width 1698 height 1069
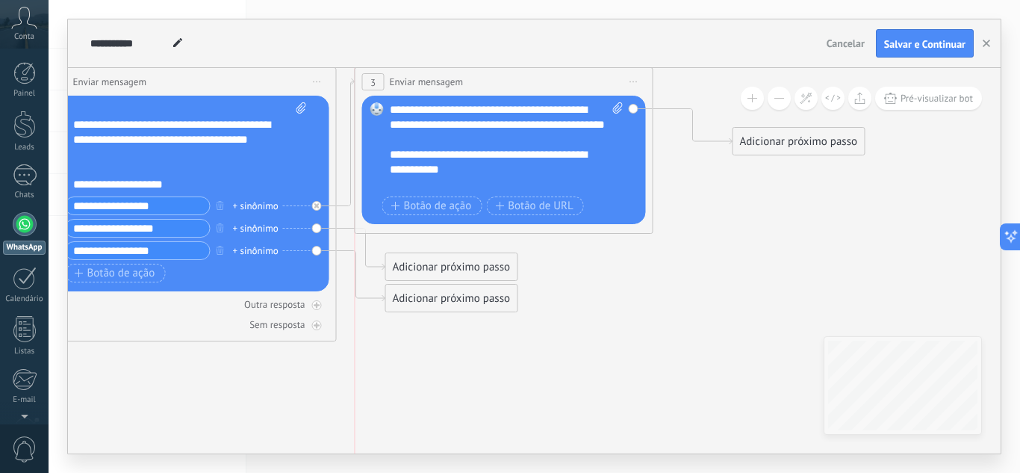
drag, startPoint x: 538, startPoint y: 92, endPoint x: 511, endPoint y: 79, distance: 30.4
click at [511, 79] on div "**********" at bounding box center [503, 82] width 297 height 28
click at [765, 142] on div "Adicionar próximo passo" at bounding box center [798, 141] width 131 height 25
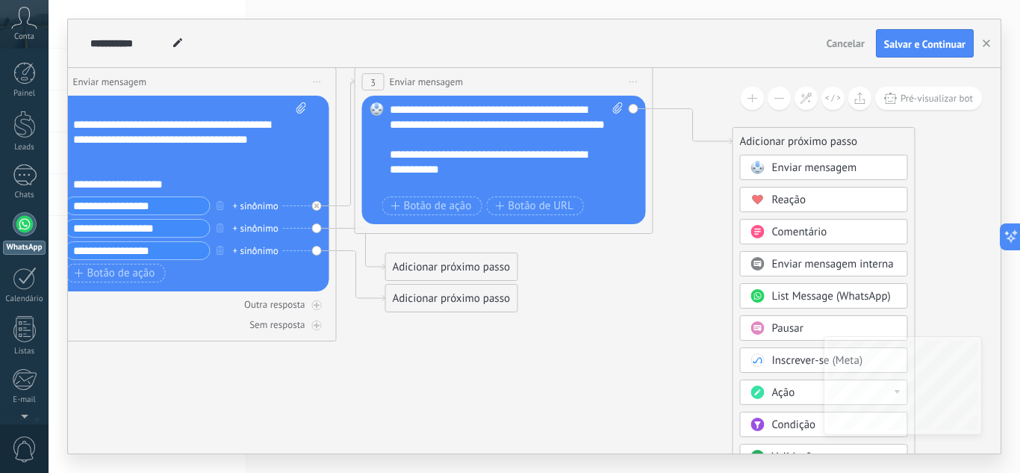
click at [807, 171] on span "Enviar mensagem" at bounding box center [814, 168] width 85 height 14
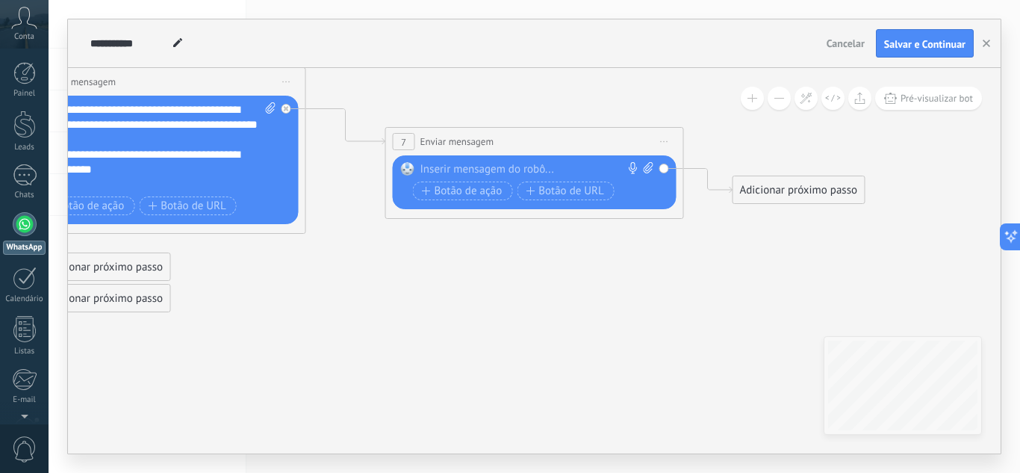
click at [547, 162] on div at bounding box center [531, 169] width 222 height 15
paste div
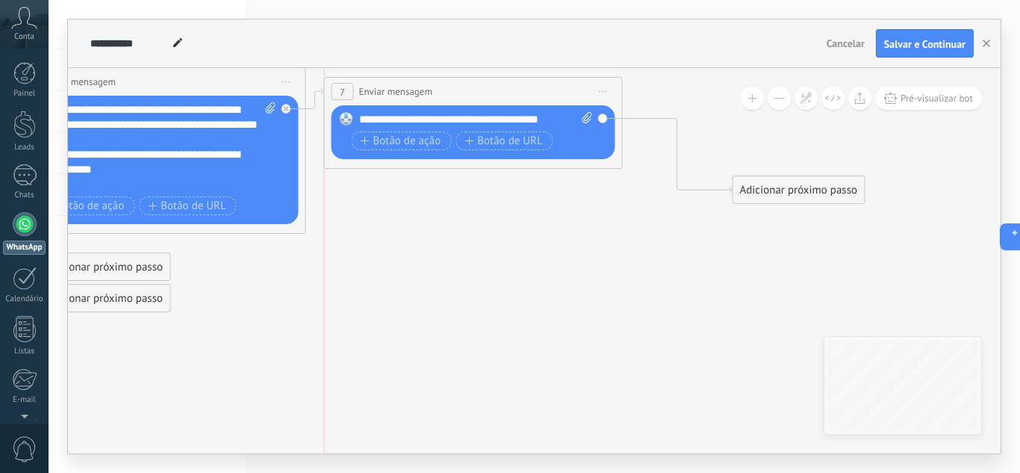
drag, startPoint x: 520, startPoint y: 120, endPoint x: 469, endPoint y: 94, distance: 57.1
click at [469, 94] on div "**********" at bounding box center [473, 92] width 297 height 28
click at [604, 93] on span "Iniciar pré-visualização aqui Renomear Duplicar Excluir" at bounding box center [603, 92] width 24 height 22
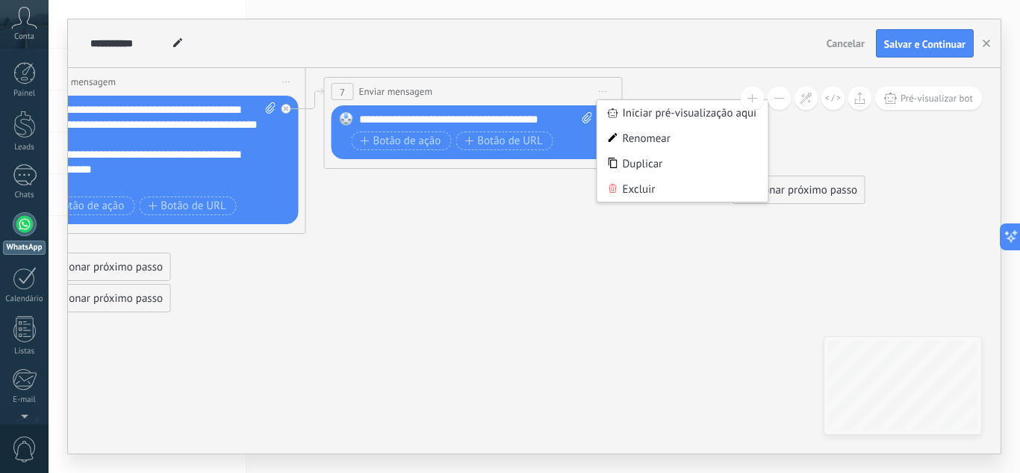
drag, startPoint x: 643, startPoint y: 292, endPoint x: 730, endPoint y: 214, distance: 117.4
click at [645, 287] on icon at bounding box center [164, 179] width 2045 height 1069
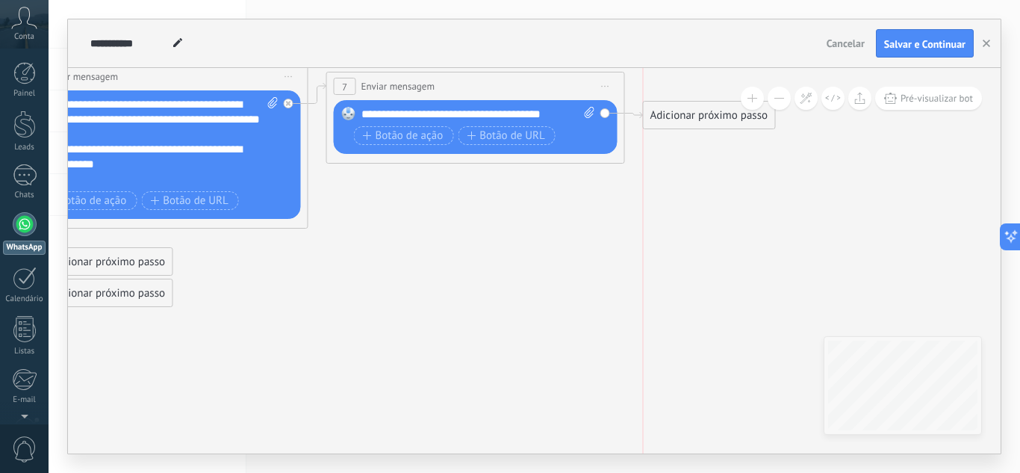
drag, startPoint x: 757, startPoint y: 189, endPoint x: 664, endPoint y: 119, distance: 116.4
click at [664, 119] on div "Adicionar próximo passo" at bounding box center [709, 115] width 131 height 25
click at [664, 114] on div "Adicionar próximo passo" at bounding box center [709, 115] width 131 height 25
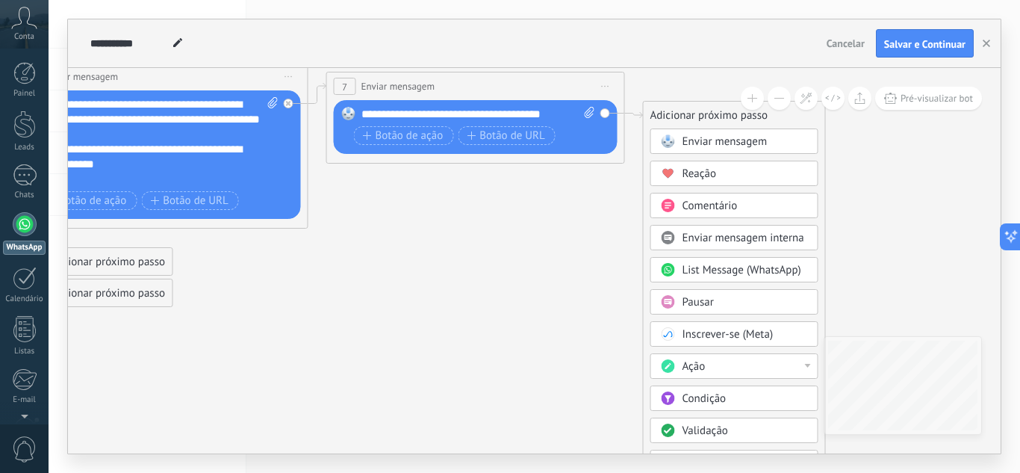
click at [719, 299] on div "Pausar" at bounding box center [745, 302] width 125 height 15
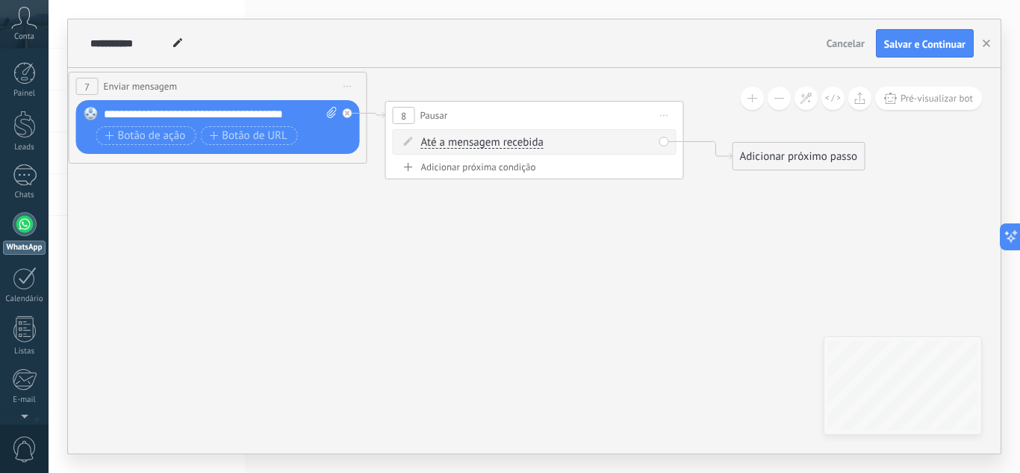
click at [759, 154] on div "Adicionar próximo passo" at bounding box center [798, 156] width 131 height 25
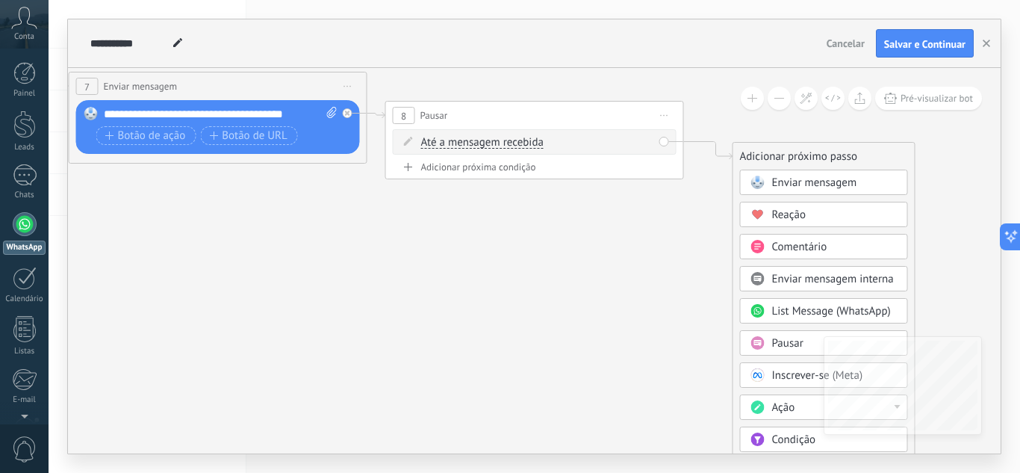
click at [772, 181] on span "Enviar mensagem" at bounding box center [814, 182] width 85 height 14
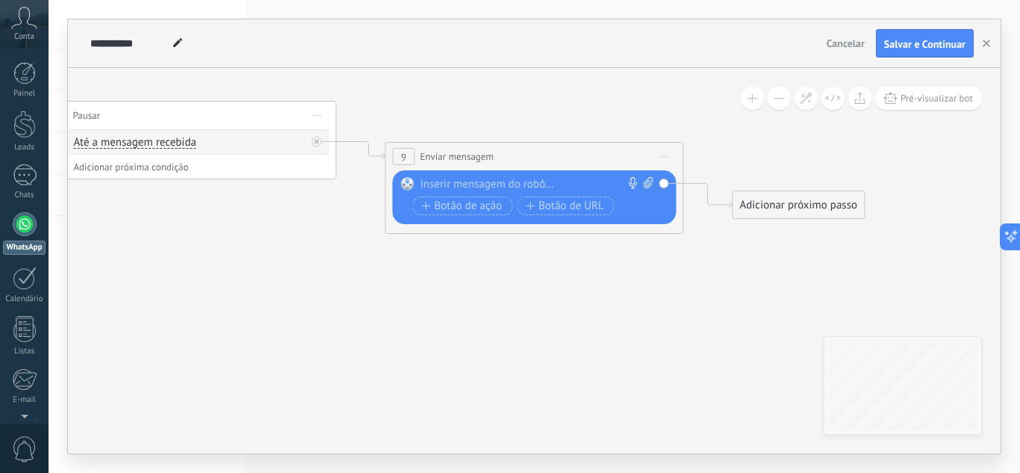
click at [515, 183] on div at bounding box center [531, 184] width 222 height 15
paste div
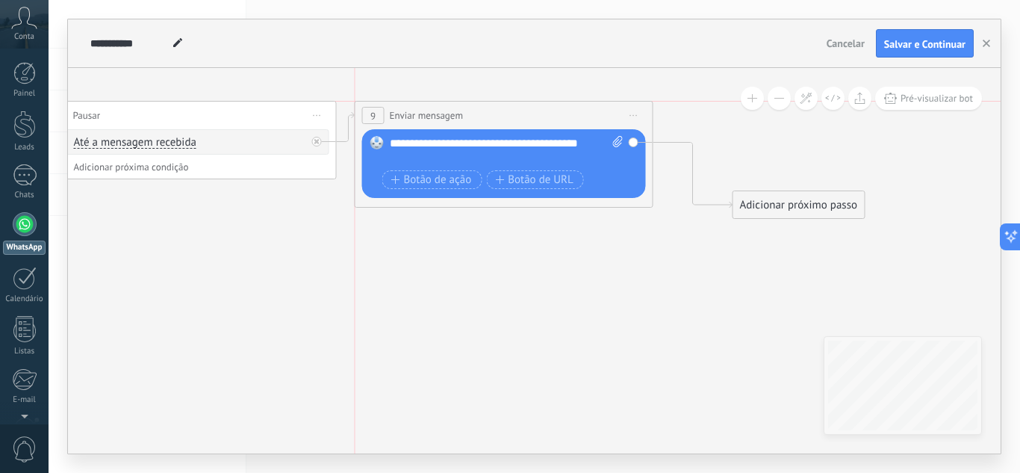
drag, startPoint x: 510, startPoint y: 159, endPoint x: 485, endPoint y: 112, distance: 53.1
click at [485, 112] on div "**********" at bounding box center [503, 116] width 297 height 28
click at [777, 207] on div "Adicionar próximo passo" at bounding box center [798, 205] width 131 height 25
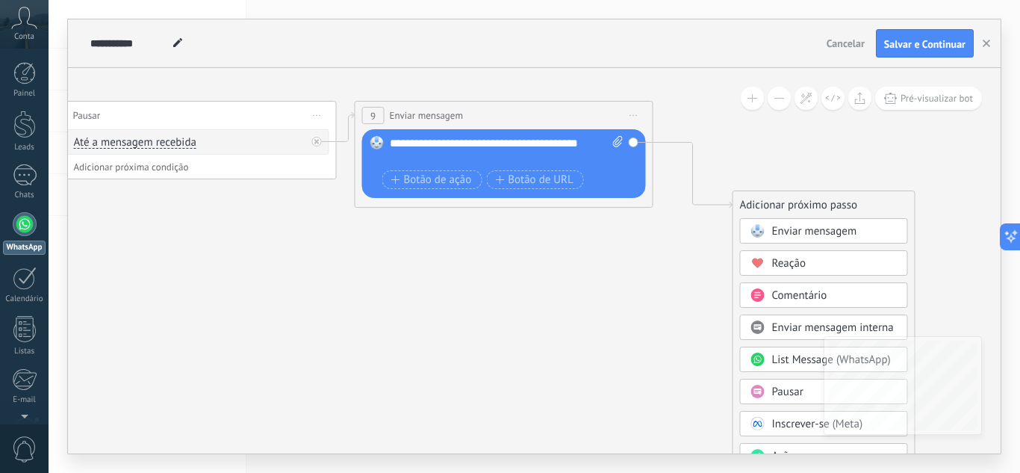
click at [773, 390] on span "Pausar" at bounding box center [787, 392] width 31 height 14
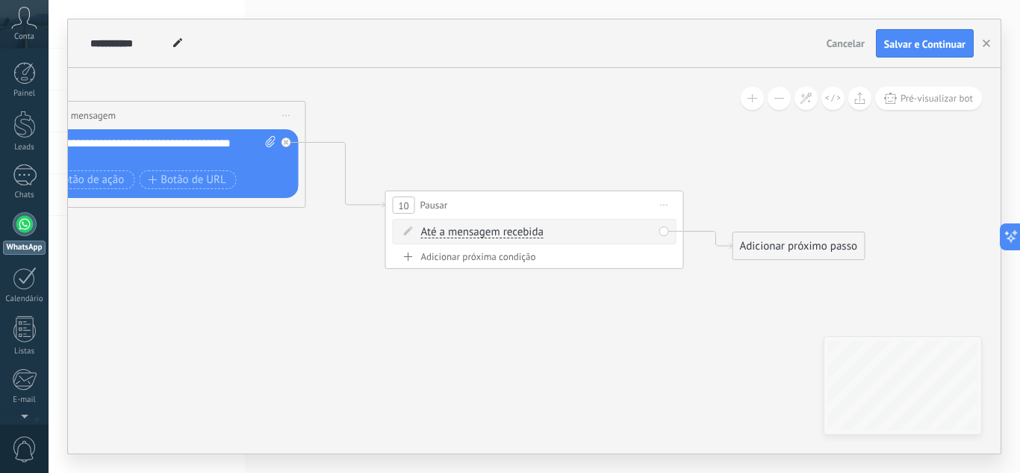
drag, startPoint x: 548, startPoint y: 224, endPoint x: 477, endPoint y: 177, distance: 85.1
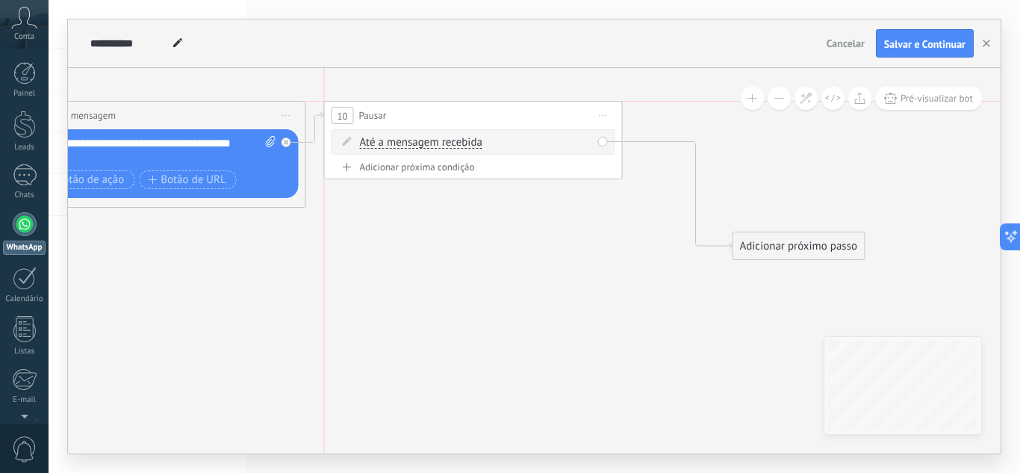
drag, startPoint x: 467, startPoint y: 195, endPoint x: 402, endPoint y: 111, distance: 105.9
click at [402, 111] on div "10 Pausar ****** Iniciar pré-visualização aqui Renomear Duplicar Excluir" at bounding box center [473, 116] width 297 height 28
drag, startPoint x: 745, startPoint y: 208, endPoint x: 685, endPoint y: 131, distance: 96.8
click at [685, 131] on div "Adicionar próximo passo" at bounding box center [733, 139] width 131 height 25
click at [685, 131] on div "Adicionar próximo passo" at bounding box center [727, 138] width 131 height 25
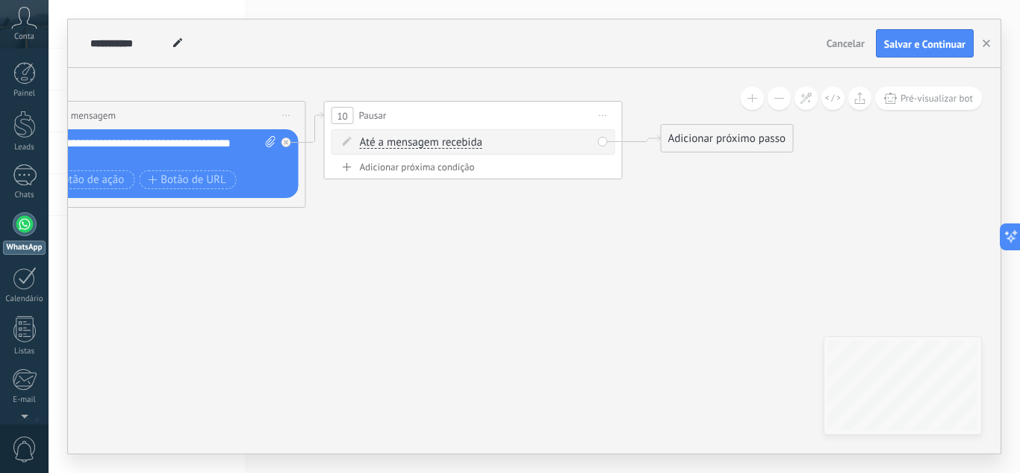
click at [723, 148] on div "Adicionar próximo passo" at bounding box center [727, 138] width 131 height 25
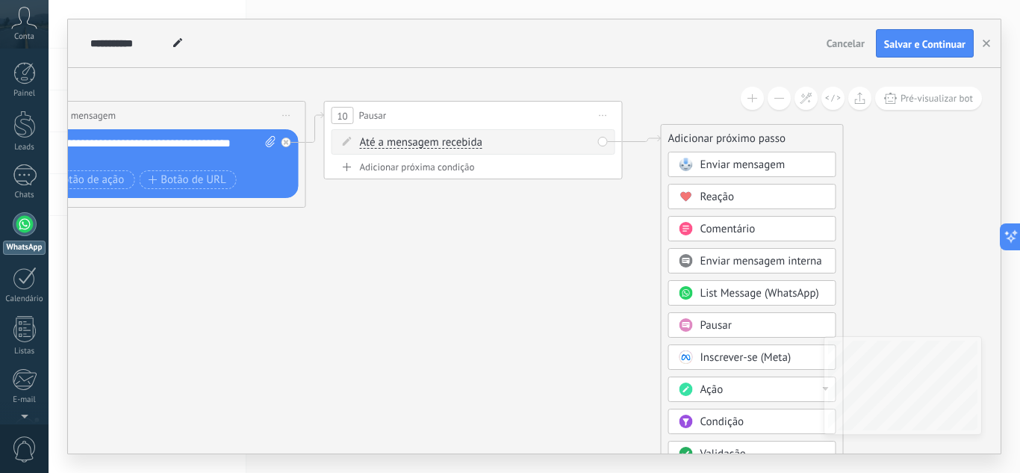
click at [747, 169] on span "Enviar mensagem" at bounding box center [742, 165] width 85 height 14
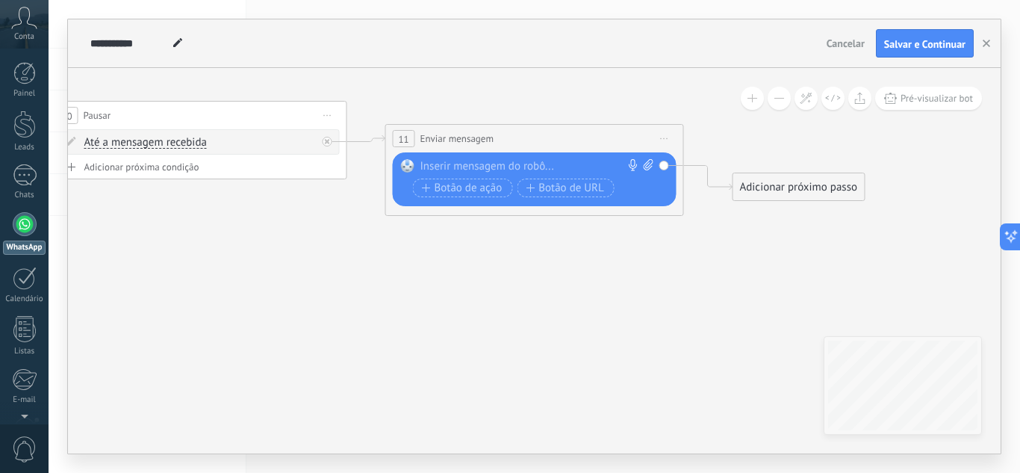
click at [528, 160] on div at bounding box center [531, 166] width 222 height 15
click at [644, 158] on div "Substituir Remover Converter para mensagem de voz Arraste a imagem aqui para an…" at bounding box center [536, 179] width 284 height 54
click at [648, 162] on icon at bounding box center [649, 164] width 10 height 11
click input "Upload" at bounding box center [0, 0] width 0 height 0
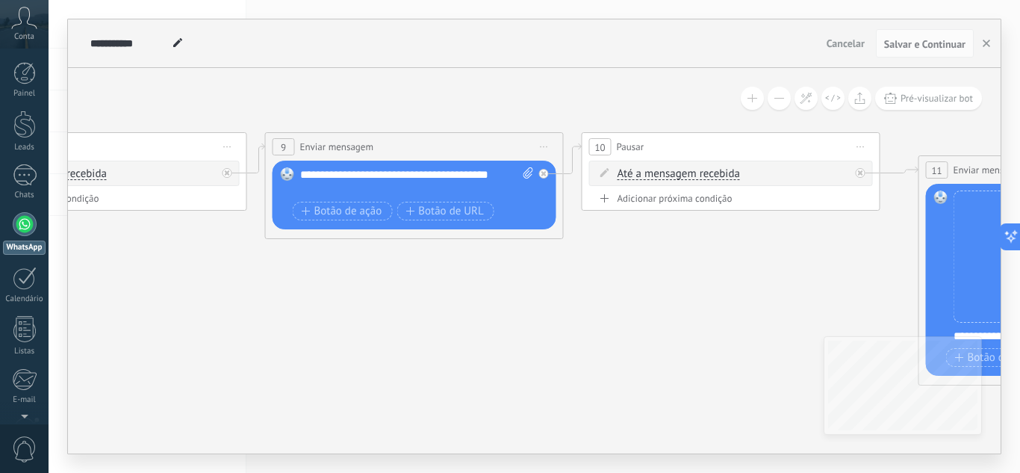
drag, startPoint x: 293, startPoint y: 273, endPoint x: 878, endPoint y: 288, distance: 585.7
click at [878, 288] on icon at bounding box center [85, 177] width 3271 height 1012
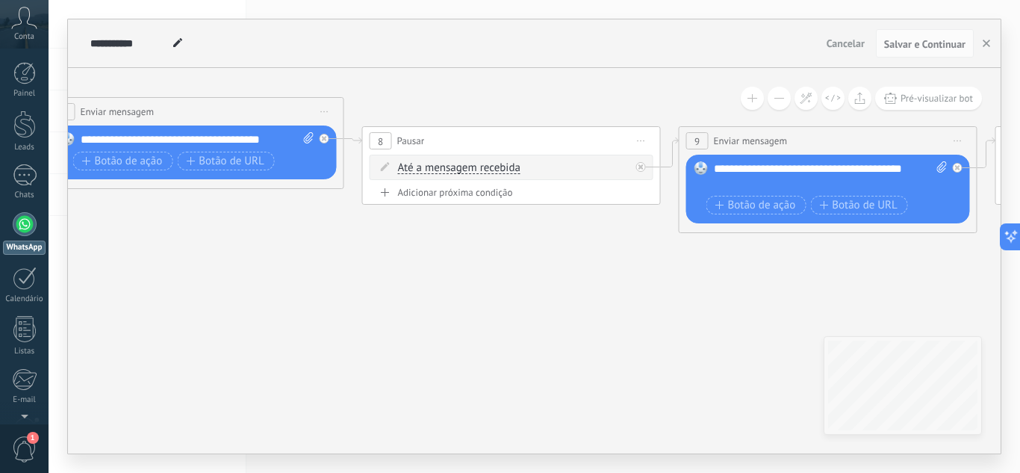
drag, startPoint x: 456, startPoint y: 334, endPoint x: 712, endPoint y: 347, distance: 256.5
click at [712, 347] on icon at bounding box center [498, 171] width 3271 height 1012
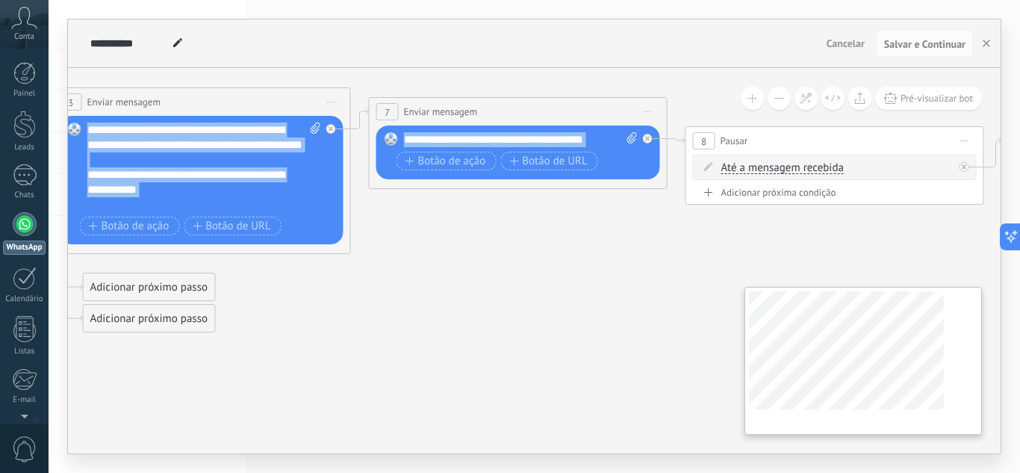
click at [879, 342] on div "**********" at bounding box center [534, 260] width 933 height 385
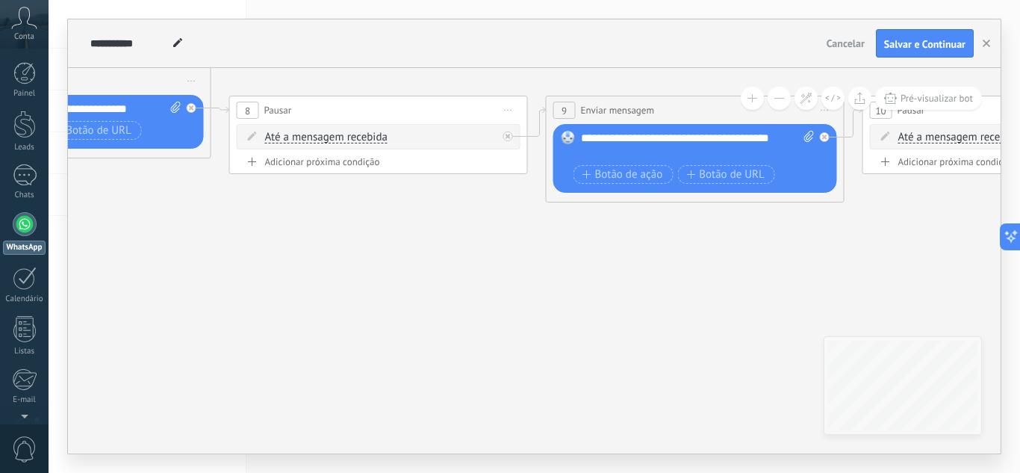
drag, startPoint x: 692, startPoint y: 301, endPoint x: 155, endPoint y: 261, distance: 537.7
click at [161, 261] on icon at bounding box center [365, 141] width 3271 height 1012
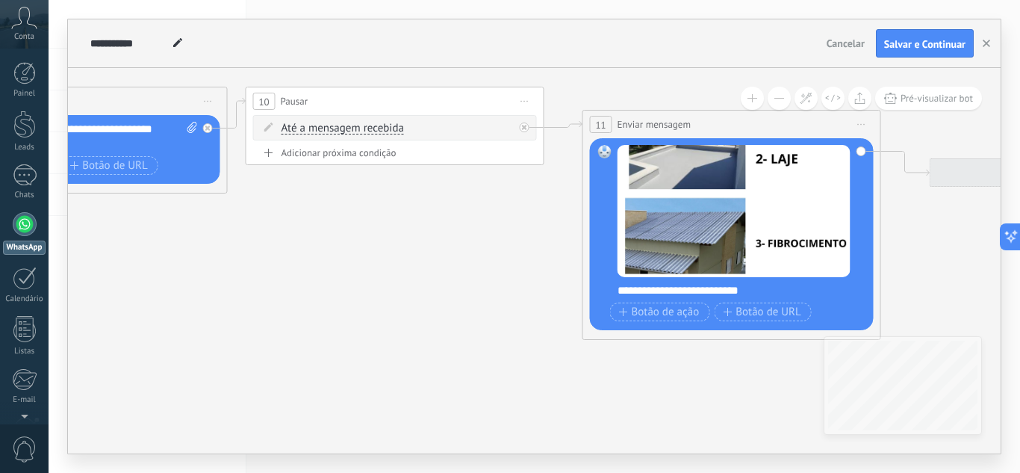
drag, startPoint x: 765, startPoint y: 270, endPoint x: 294, endPoint y: 273, distance: 470.5
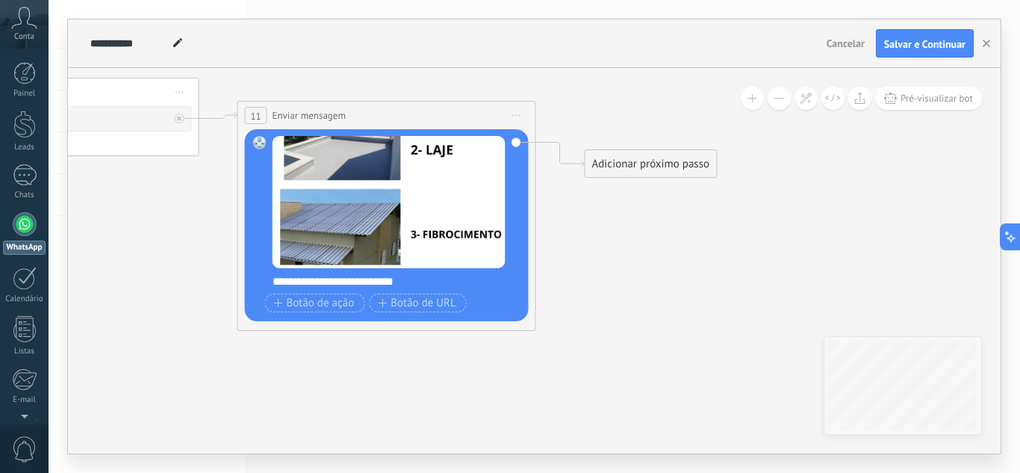
drag, startPoint x: 913, startPoint y: 244, endPoint x: 583, endPoint y: 232, distance: 330.3
click at [316, 311] on button "Botão de ação" at bounding box center [314, 302] width 100 height 19
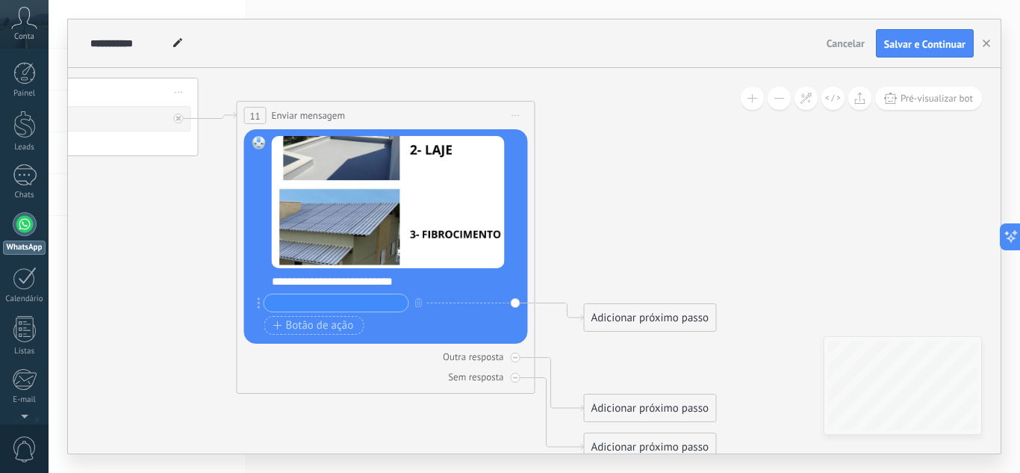
click at [323, 300] on input "text" at bounding box center [336, 302] width 144 height 17
click at [317, 326] on span "Botão de ação" at bounding box center [313, 326] width 81 height 12
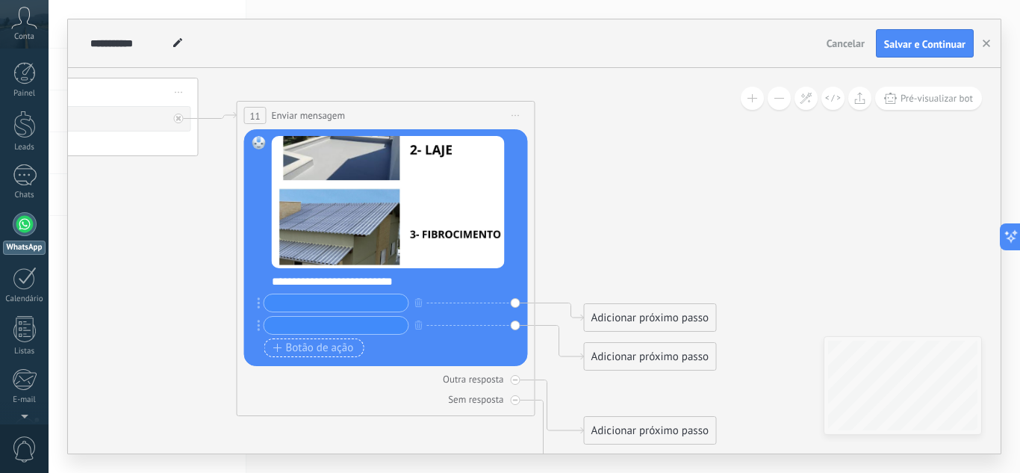
click at [314, 347] on span "Botão de ação" at bounding box center [313, 348] width 81 height 12
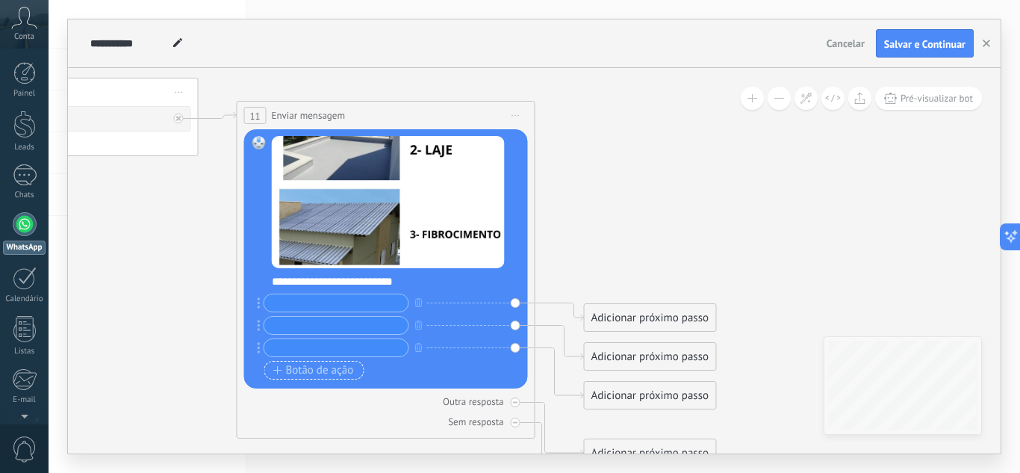
click at [319, 365] on span "Botão de ação" at bounding box center [313, 370] width 81 height 12
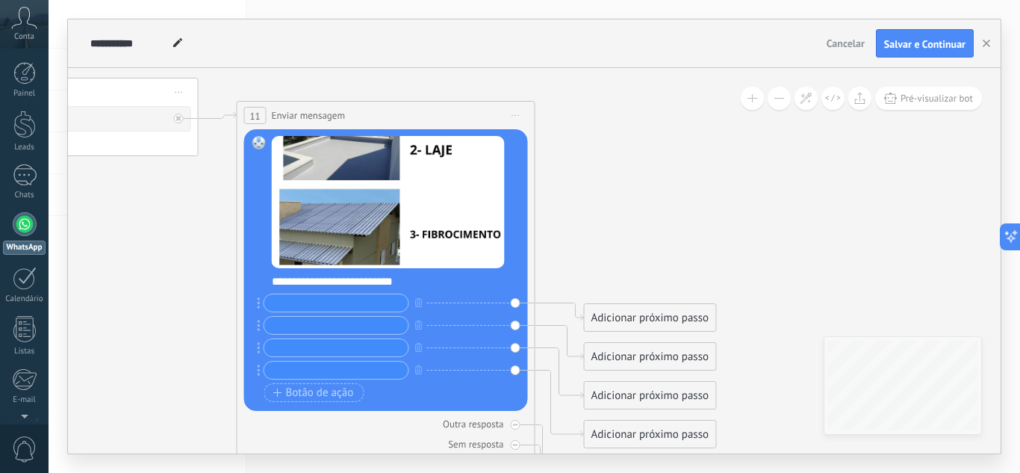
click at [382, 302] on input "text" at bounding box center [336, 302] width 144 height 17
click at [341, 294] on input "text" at bounding box center [336, 302] width 144 height 17
click at [338, 317] on input "text" at bounding box center [336, 325] width 144 height 17
click at [270, 302] on input "********" at bounding box center [336, 302] width 144 height 17
type input "**********"
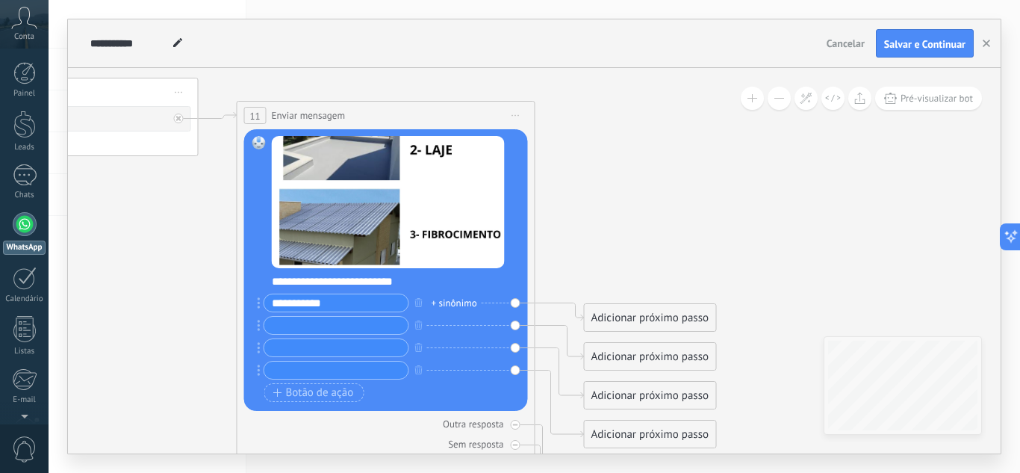
click at [383, 320] on input "text" at bounding box center [336, 325] width 144 height 17
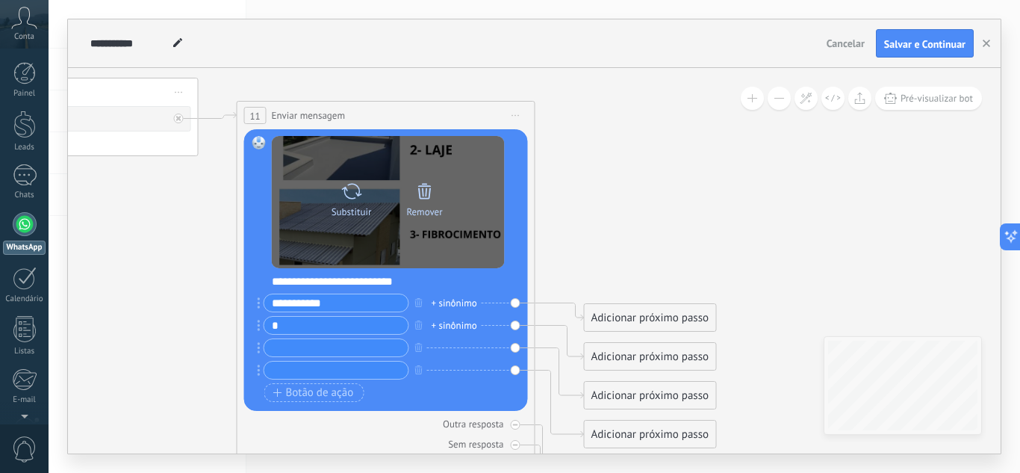
click at [429, 203] on div at bounding box center [424, 191] width 21 height 30
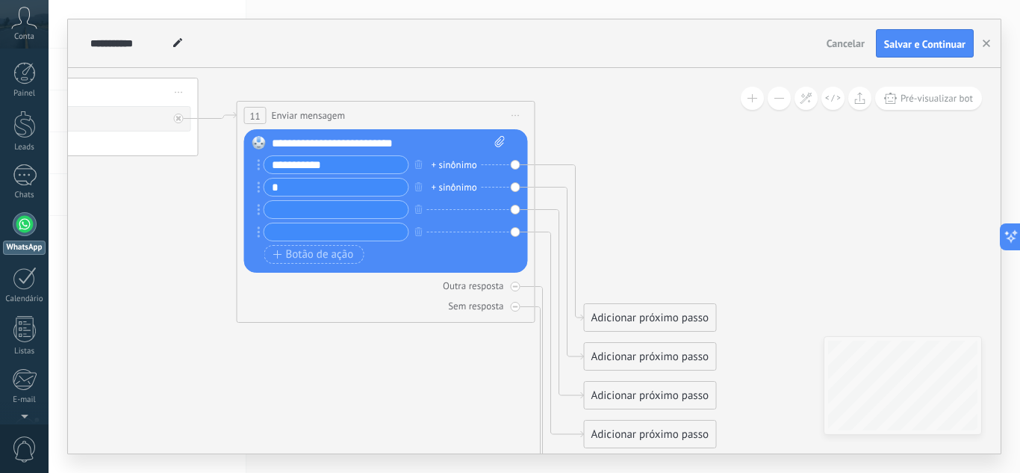
click at [365, 179] on input "*" at bounding box center [336, 186] width 144 height 17
drag, startPoint x: 362, startPoint y: 179, endPoint x: 234, endPoint y: 141, distance: 134.0
click at [495, 140] on icon at bounding box center [500, 141] width 10 height 11
click input "Upload" at bounding box center [0, 0] width 0 height 0
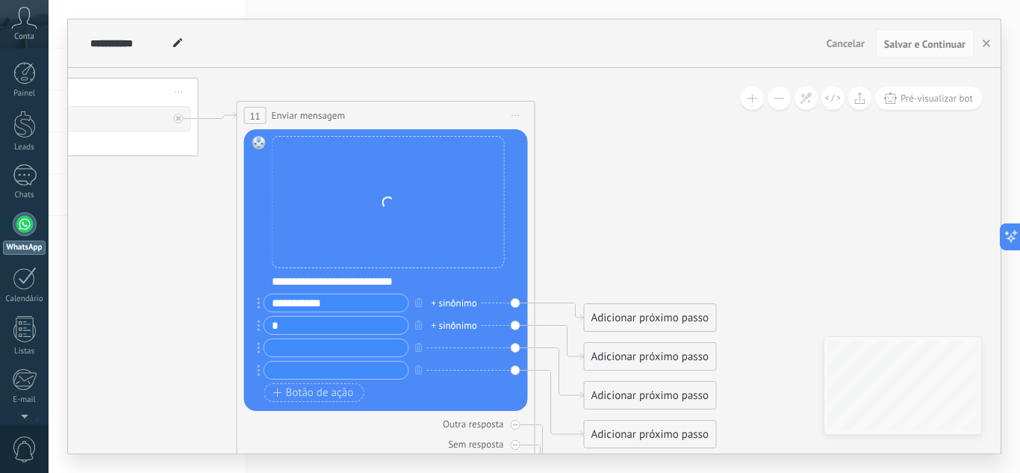
click at [341, 319] on input "*" at bounding box center [336, 325] width 144 height 17
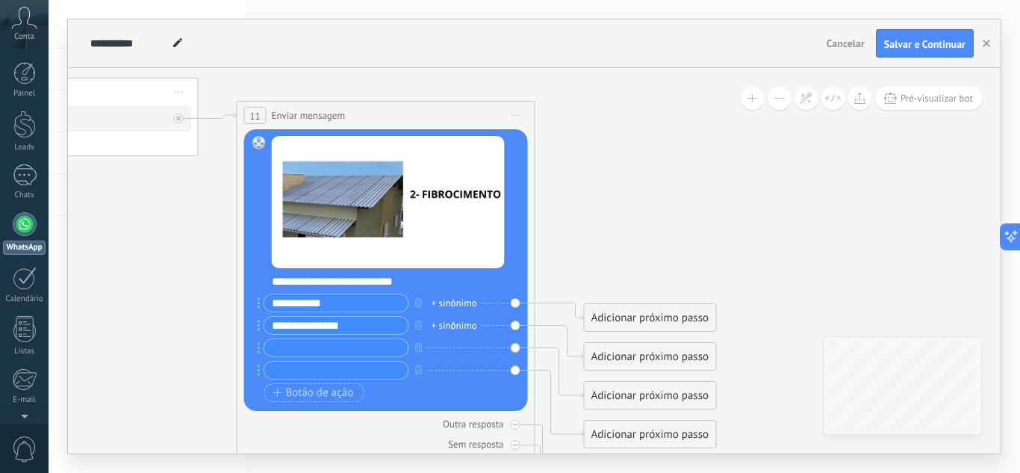
type input "**********"
click at [415, 369] on icon "button" at bounding box center [418, 369] width 7 height 9
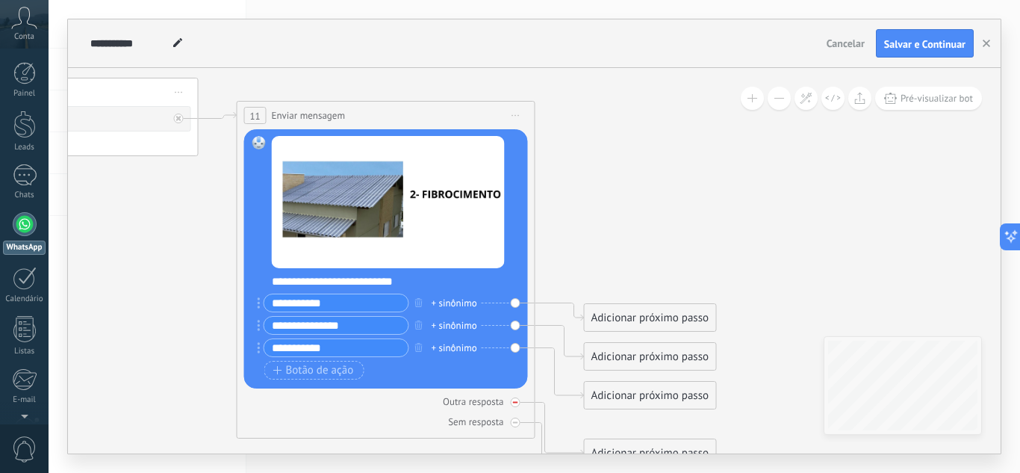
click at [515, 397] on div at bounding box center [516, 402] width 10 height 10
click at [0, 0] on icon at bounding box center [0, 0] width 0 height 0
click at [626, 315] on div "Adicionar próximo passo" at bounding box center [650, 317] width 131 height 25
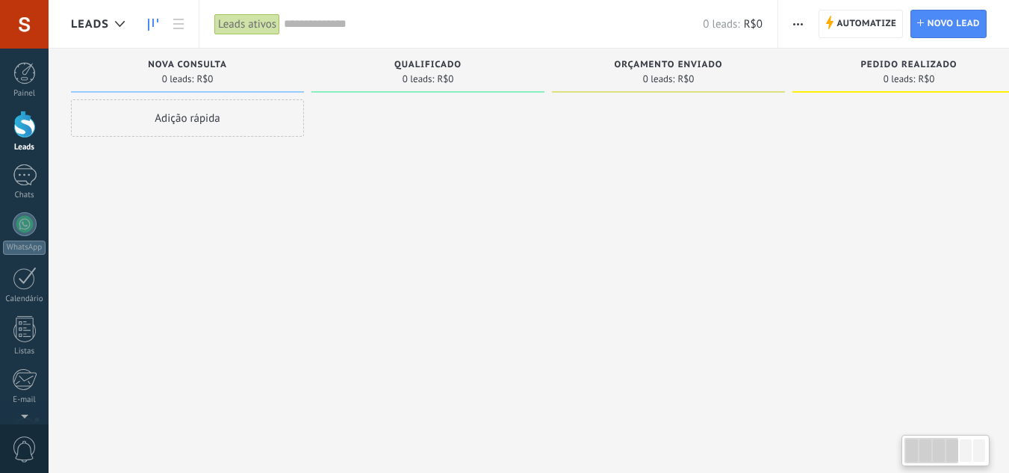
click at [261, 132] on div "Adição rápida" at bounding box center [187, 117] width 233 height 37
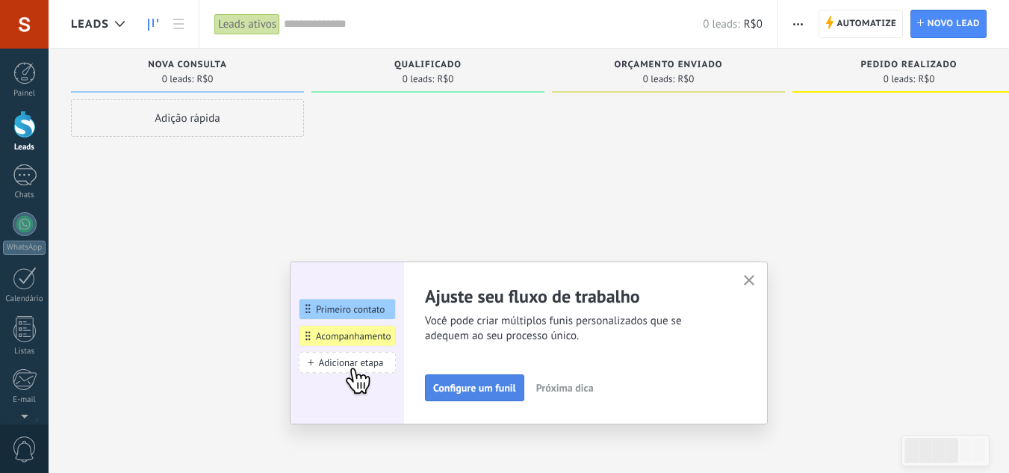
click at [491, 391] on span "Configure um funil" at bounding box center [474, 387] width 83 height 10
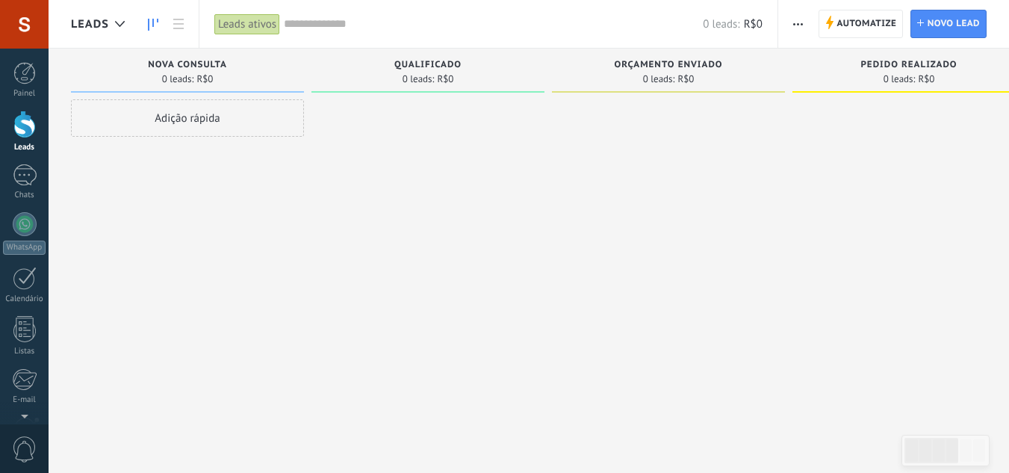
drag, startPoint x: 213, startPoint y: 93, endPoint x: 214, endPoint y: 111, distance: 17.2
click at [213, 95] on div "Nova consulta 0 leads: R$0" at bounding box center [187, 74] width 233 height 51
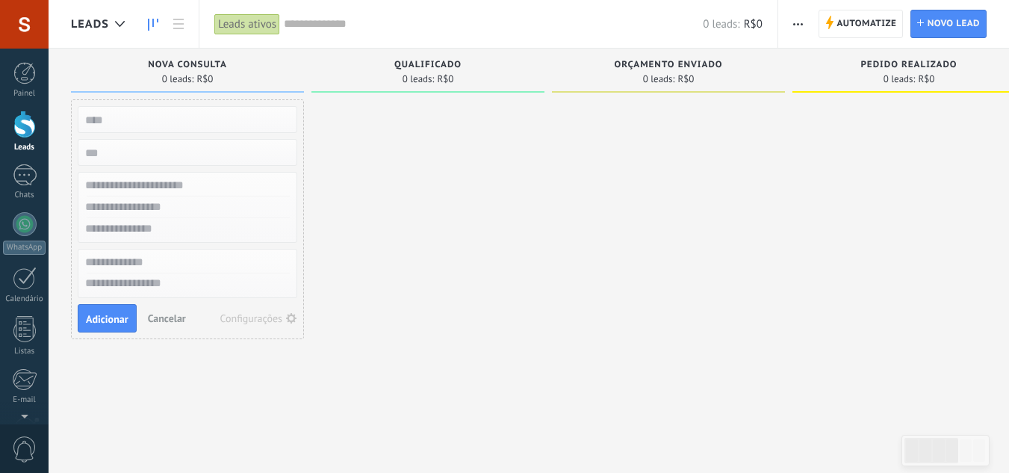
click at [215, 111] on div "Adição rápida Adicionar Cancelar Configurações" at bounding box center [187, 238] width 233 height 278
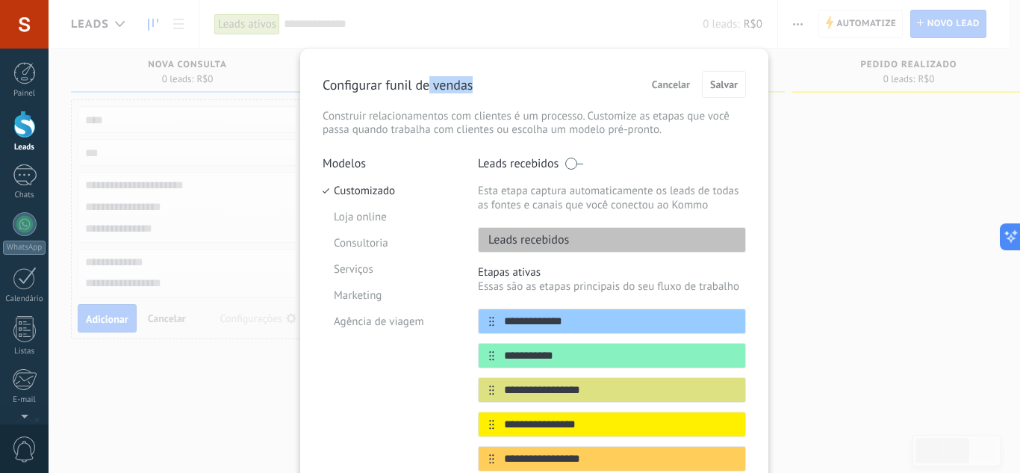
drag, startPoint x: 482, startPoint y: 64, endPoint x: 422, endPoint y: 46, distance: 63.3
click at [424, 37] on div "**********" at bounding box center [535, 236] width 972 height 473
click at [355, 229] on li "Loja online" at bounding box center [389, 217] width 133 height 26
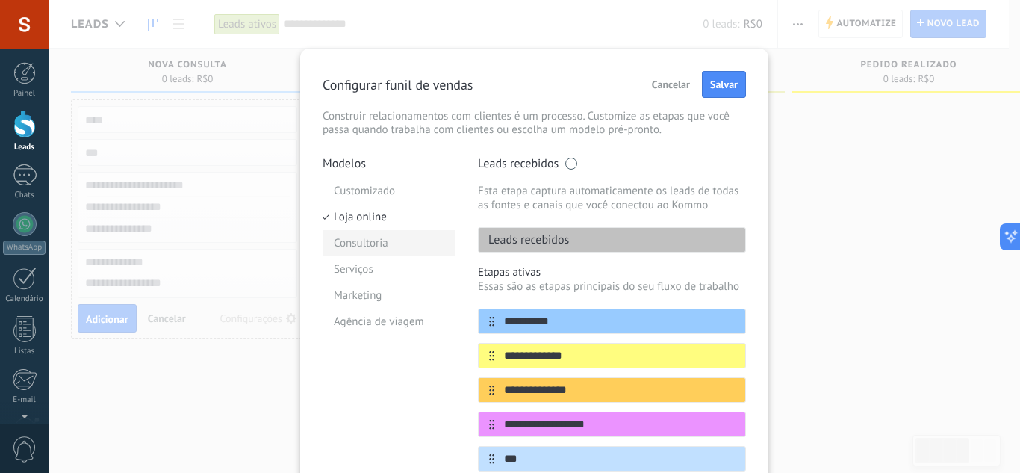
click at [367, 246] on li "Consultoria" at bounding box center [389, 243] width 133 height 26
click at [365, 270] on li "Serviços" at bounding box center [389, 269] width 133 height 26
click at [366, 296] on li "Marketing" at bounding box center [389, 295] width 133 height 26
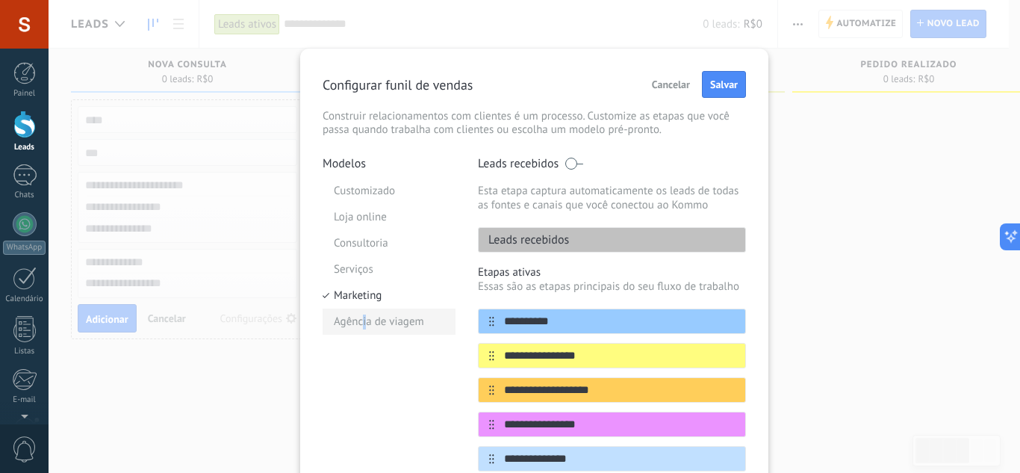
click at [361, 315] on li "Agência de viagem" at bounding box center [389, 321] width 133 height 26
click at [673, 84] on span "Cancelar" at bounding box center [671, 84] width 38 height 10
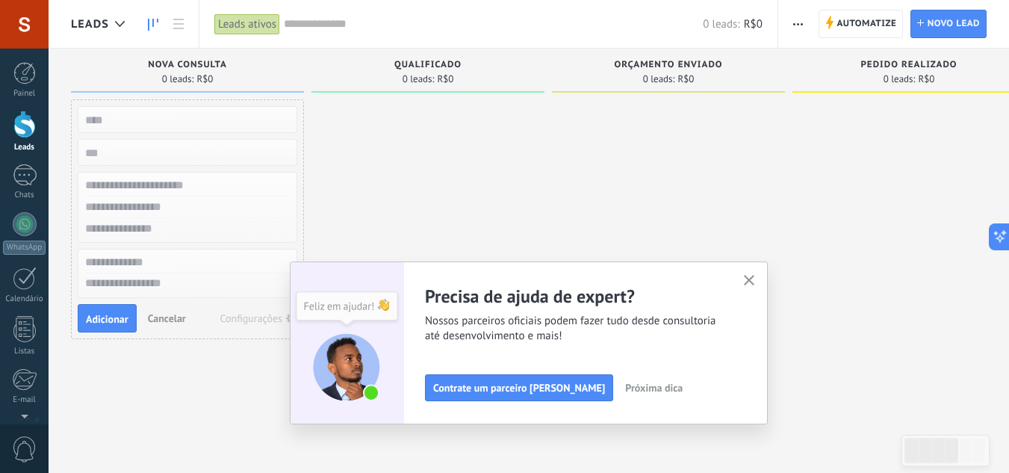
click at [466, 161] on div at bounding box center [427, 238] width 233 height 278
click at [163, 322] on span "Cancelar" at bounding box center [167, 317] width 38 height 13
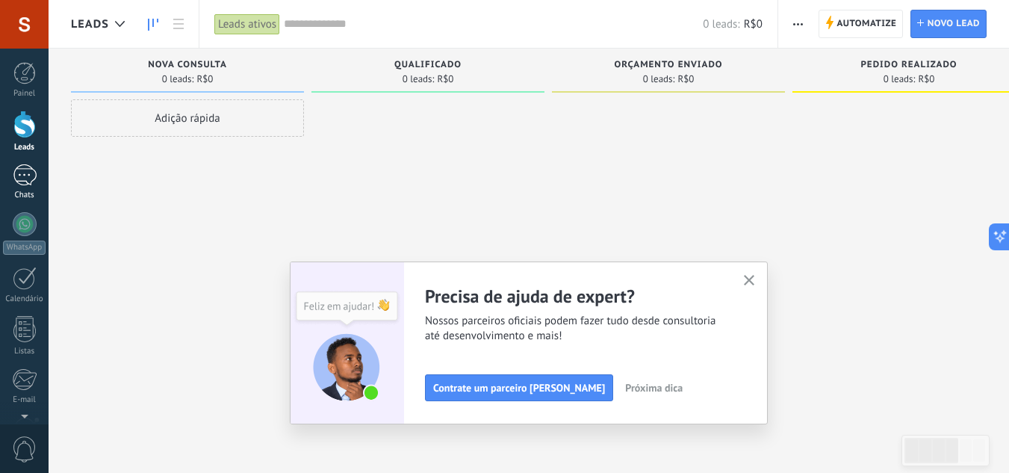
click at [19, 170] on div at bounding box center [25, 175] width 24 height 22
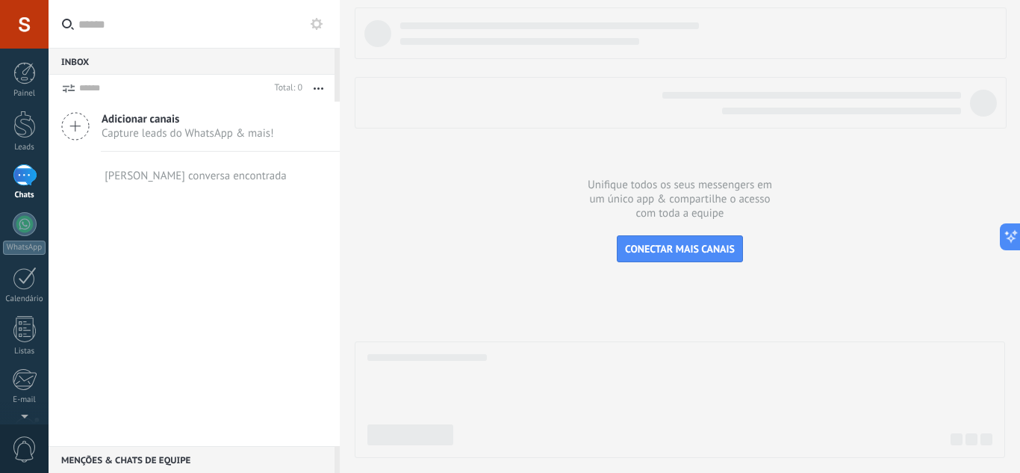
click at [146, 123] on span "Adicionar canais" at bounding box center [188, 119] width 173 height 14
click at [97, 122] on div "Adicionar canais Capture leads do WhatsApp & mais!" at bounding box center [194, 127] width 291 height 50
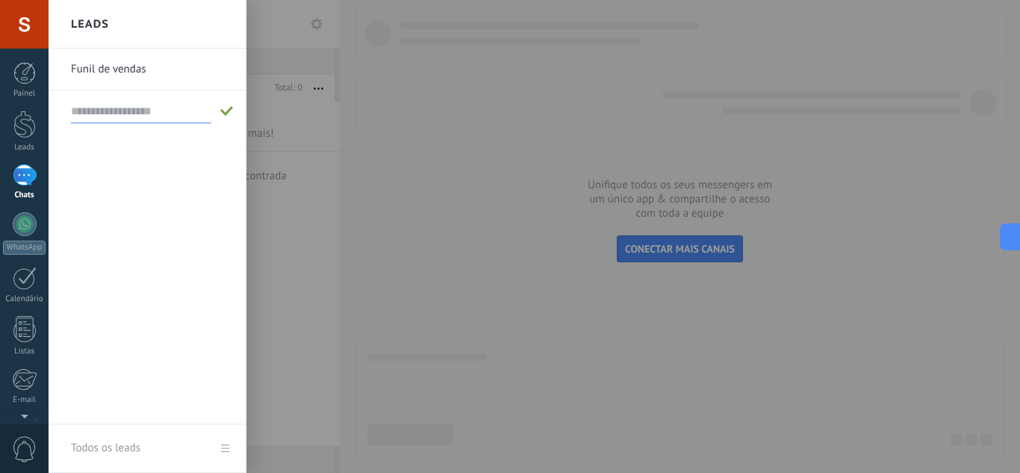
click at [74, 124] on div at bounding box center [151, 110] width 161 height 41
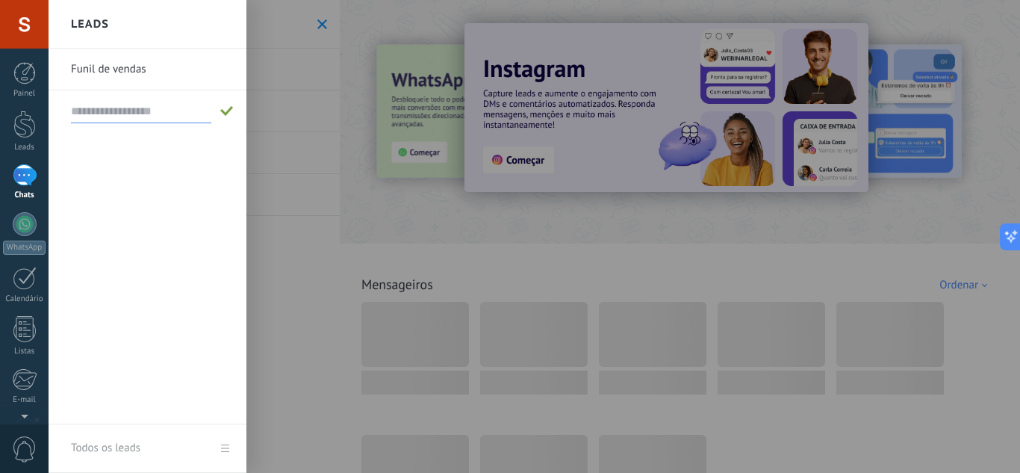
click at [143, 65] on link "Funil de vendas" at bounding box center [151, 70] width 161 height 42
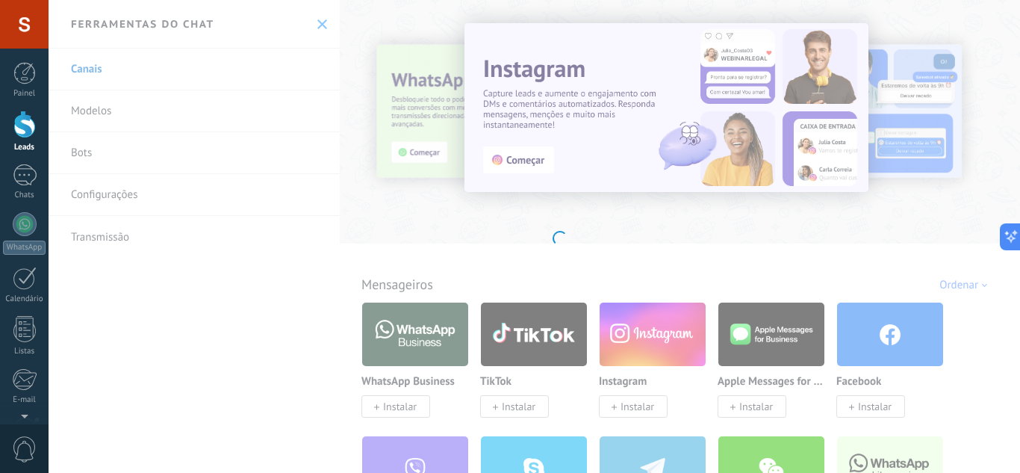
click at [25, 148] on div "Leads" at bounding box center [24, 148] width 43 height 10
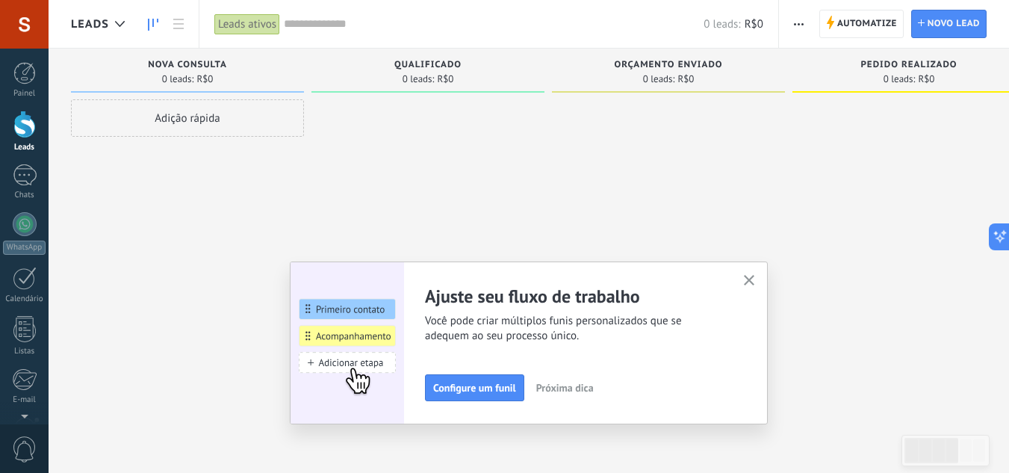
click at [550, 391] on span "Próxima dica" at bounding box center [565, 387] width 58 height 10
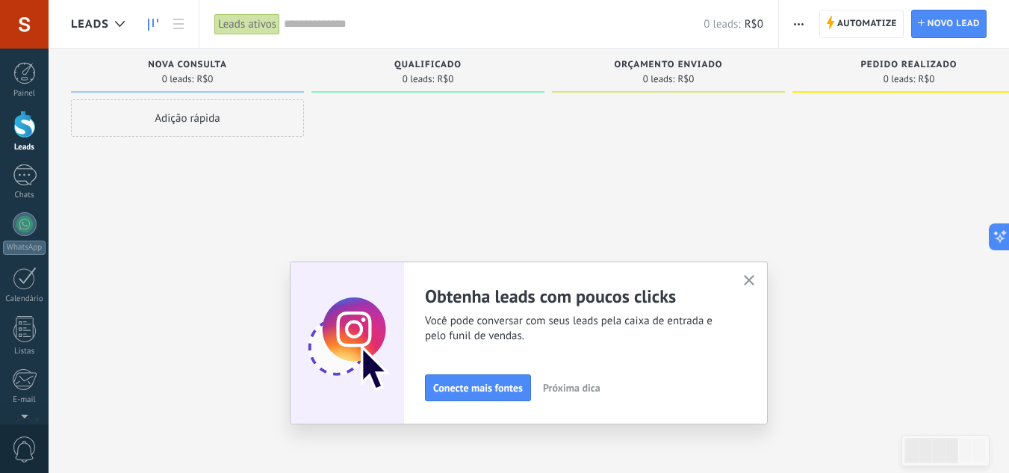
click at [574, 388] on span "Próxima dica" at bounding box center [572, 387] width 58 height 10
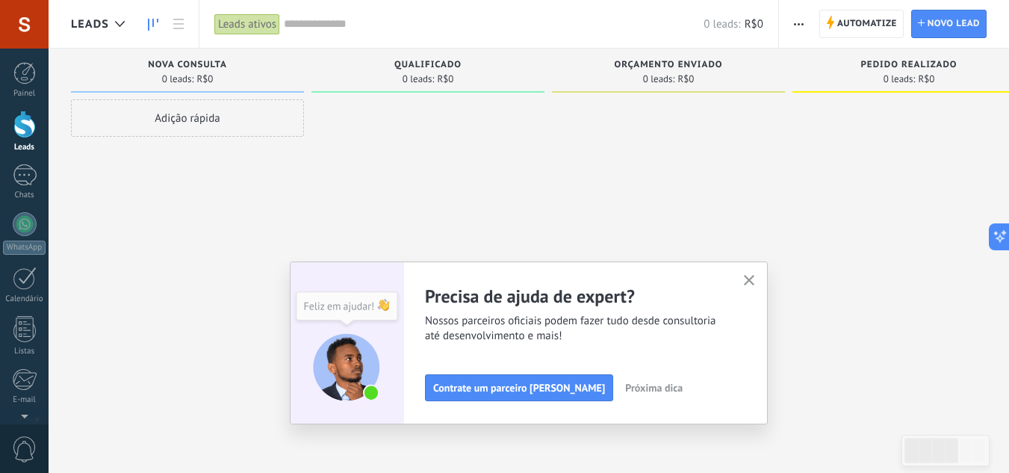
drag, startPoint x: 574, startPoint y: 388, endPoint x: 747, endPoint y: 280, distance: 203.7
click at [745, 310] on div "Precisa de ajuda de expert? Nossos parceiros oficiais podem fazer tudo desde co…" at bounding box center [585, 343] width 320 height 116
click at [759, 272] on button "button" at bounding box center [749, 281] width 19 height 20
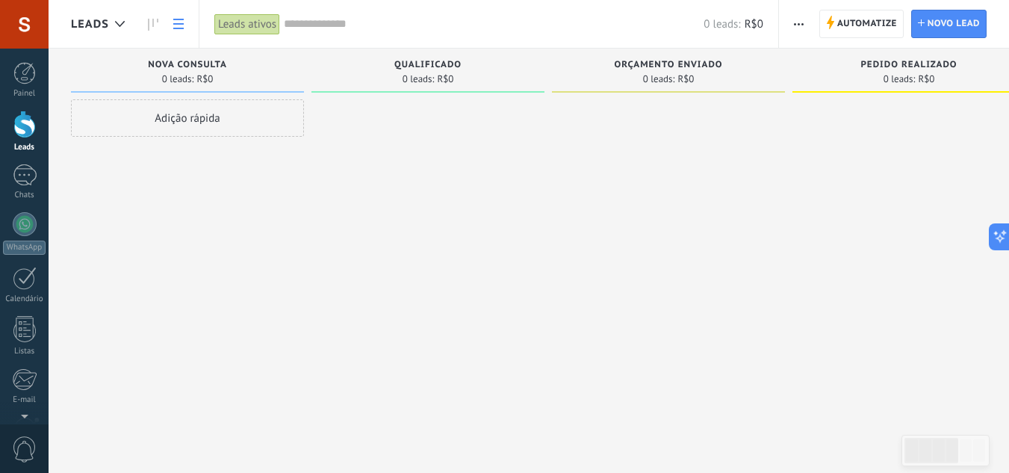
click at [173, 25] on icon at bounding box center [178, 24] width 10 height 10
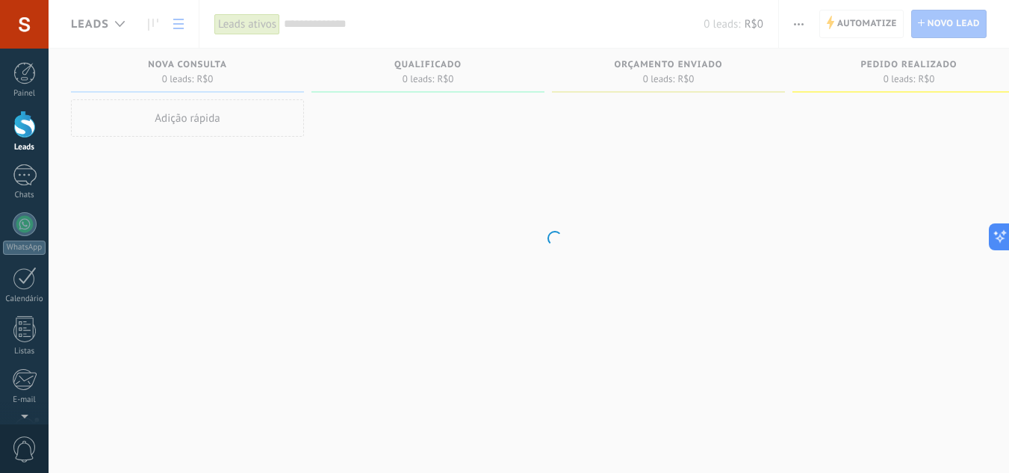
click at [240, 116] on body ".abccls-1,.abccls-2{fill-rule:evenodd}.abccls-2{fill:#fff} .abfcls-1{fill:none}…" at bounding box center [504, 236] width 1009 height 473
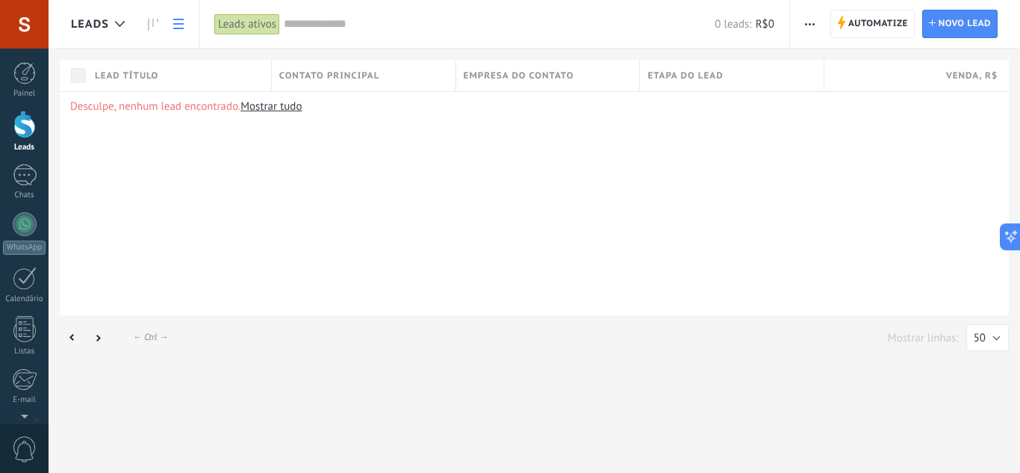
click at [172, 31] on link at bounding box center [178, 24] width 25 height 29
click at [121, 29] on div at bounding box center [120, 24] width 25 height 29
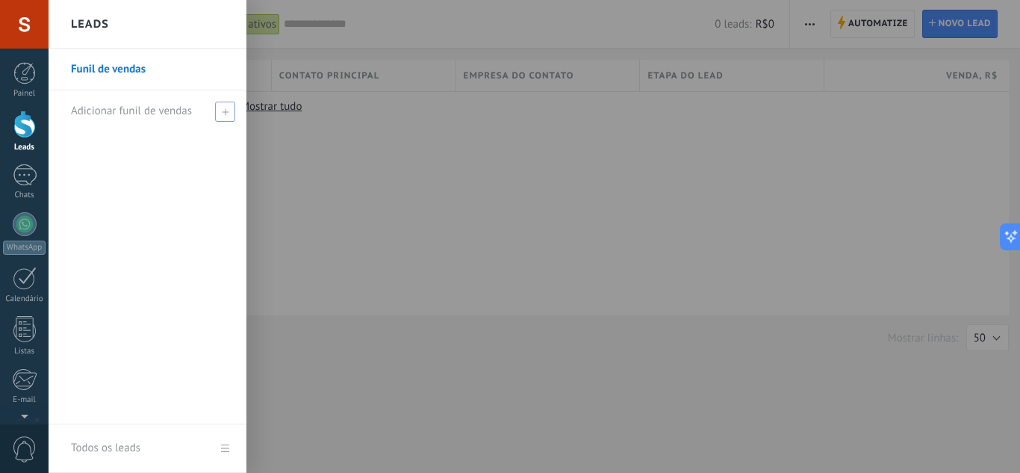
click at [224, 114] on icon at bounding box center [225, 111] width 7 height 7
click at [141, 66] on link "Funil de vendas" at bounding box center [151, 70] width 161 height 42
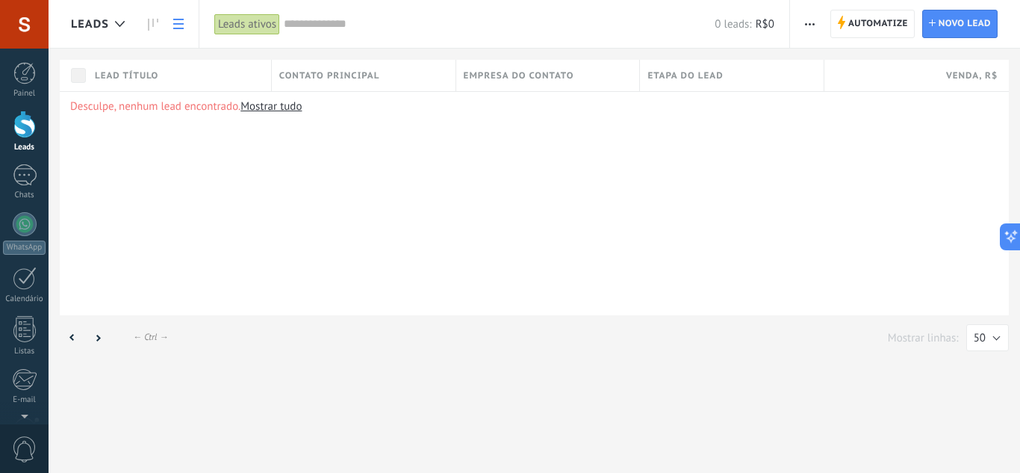
click at [812, 16] on span "button" at bounding box center [810, 24] width 10 height 28
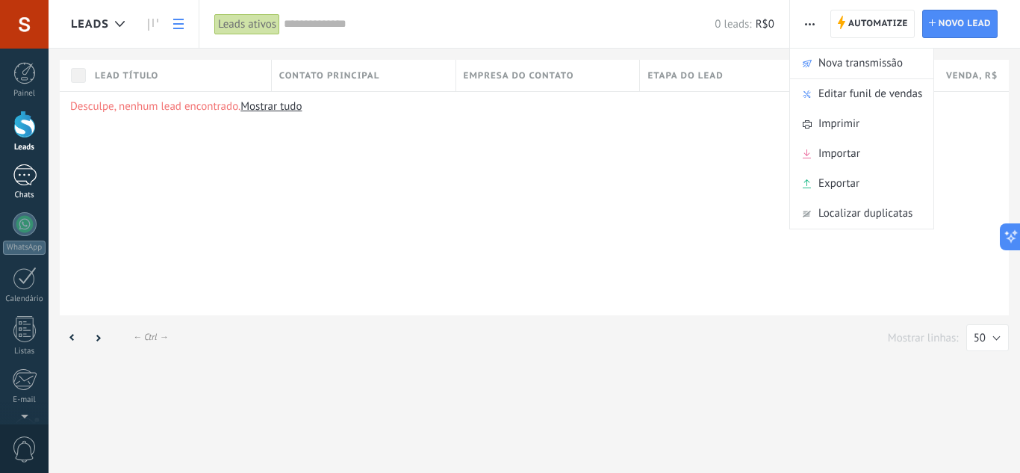
click at [27, 183] on div at bounding box center [25, 175] width 24 height 22
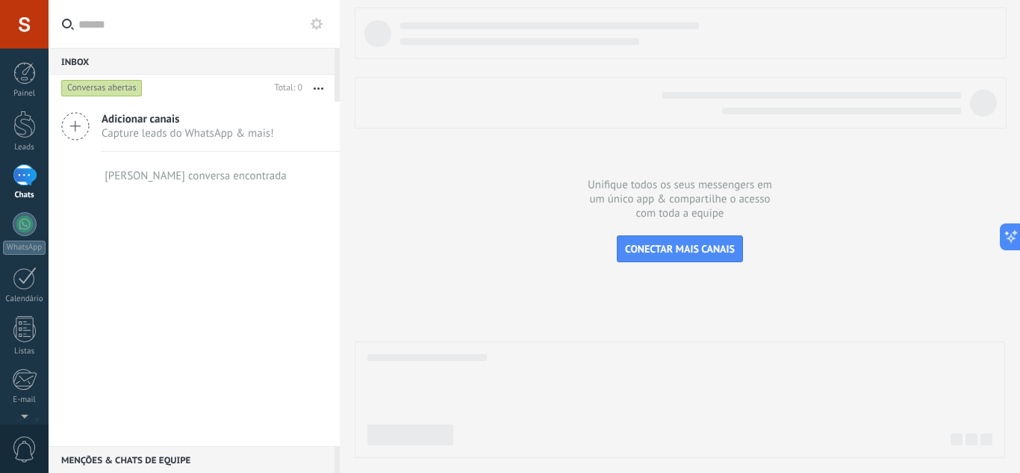
click at [332, 27] on label at bounding box center [194, 24] width 291 height 49
click at [328, 27] on input "text" at bounding box center [202, 24] width 249 height 48
click at [323, 25] on button at bounding box center [317, 24] width 18 height 18
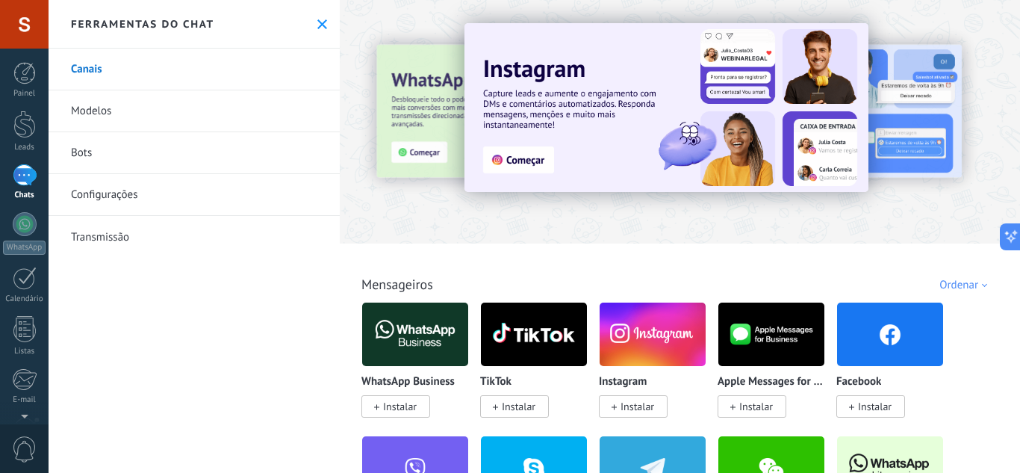
click at [147, 187] on link "Configurações" at bounding box center [194, 195] width 291 height 42
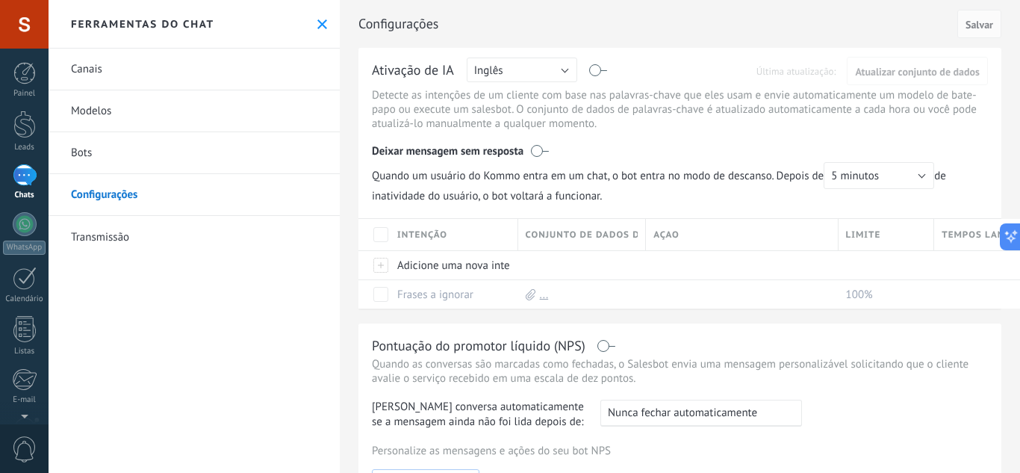
scroll to position [279, 0]
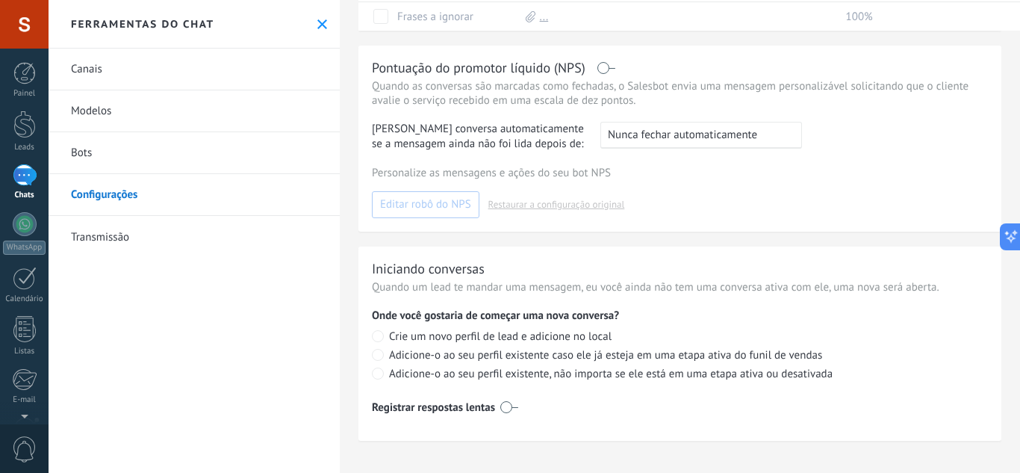
click at [176, 233] on link "Transmissão" at bounding box center [194, 237] width 291 height 42
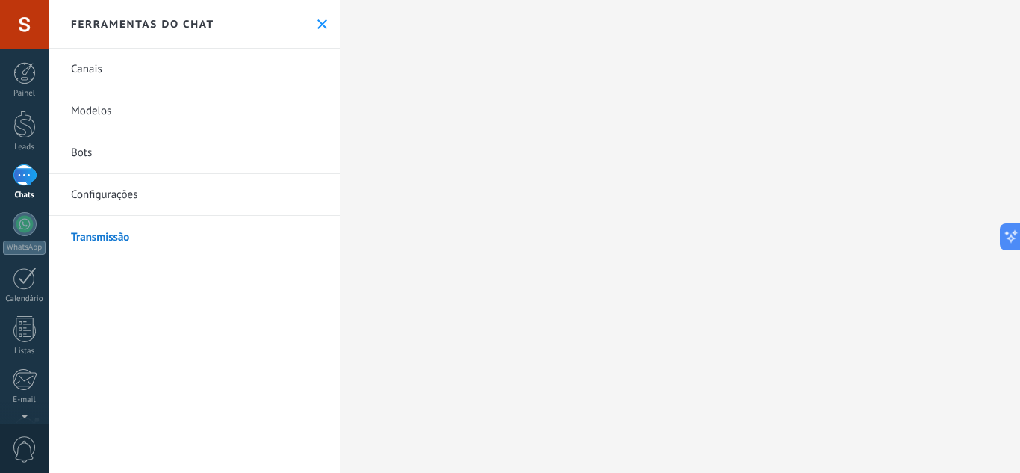
click at [170, 157] on link "Bots" at bounding box center [194, 153] width 291 height 42
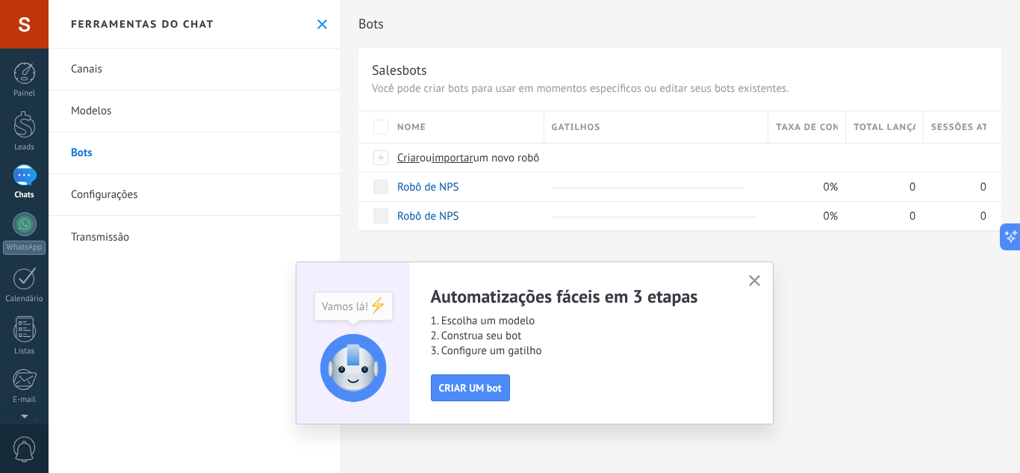
click at [190, 75] on link "Canais" at bounding box center [194, 70] width 291 height 42
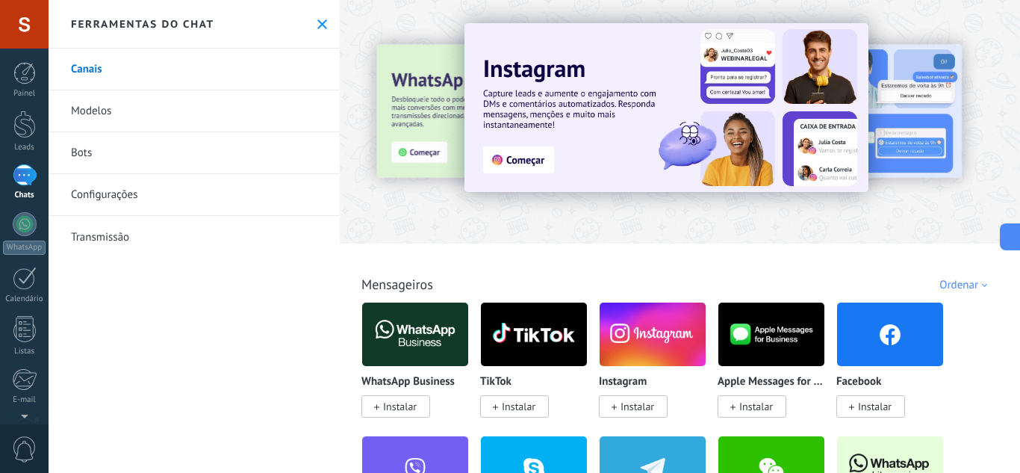
click at [317, 30] on button at bounding box center [322, 24] width 13 height 13
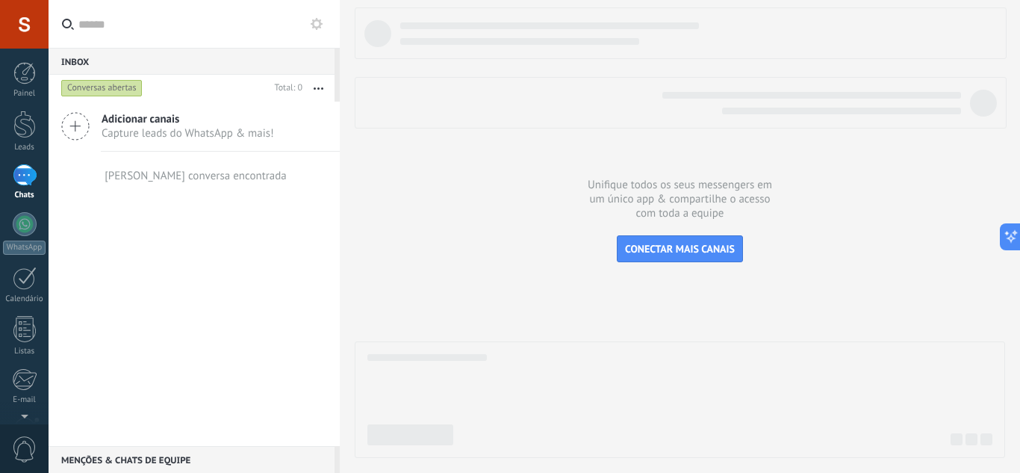
click at [136, 130] on span "Capture leads do WhatsApp & mais!" at bounding box center [188, 133] width 173 height 14
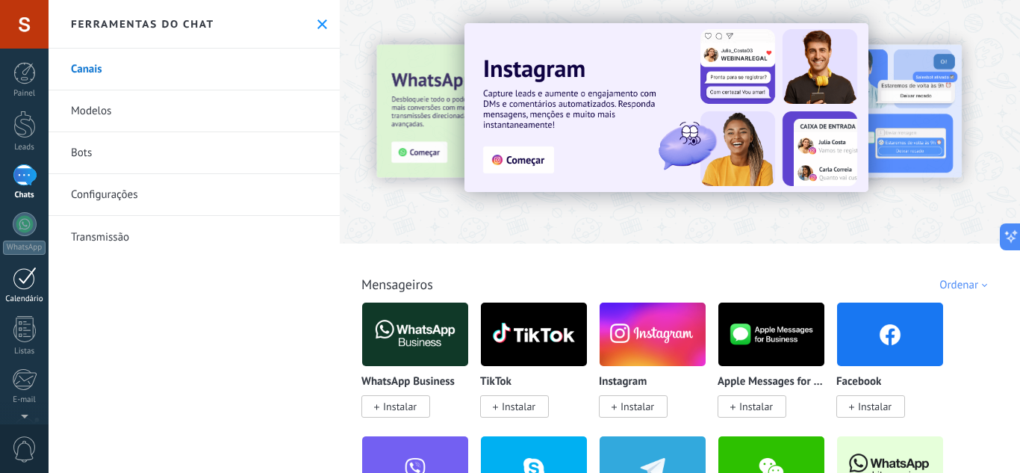
click at [22, 292] on link "Calendário" at bounding box center [24, 285] width 49 height 37
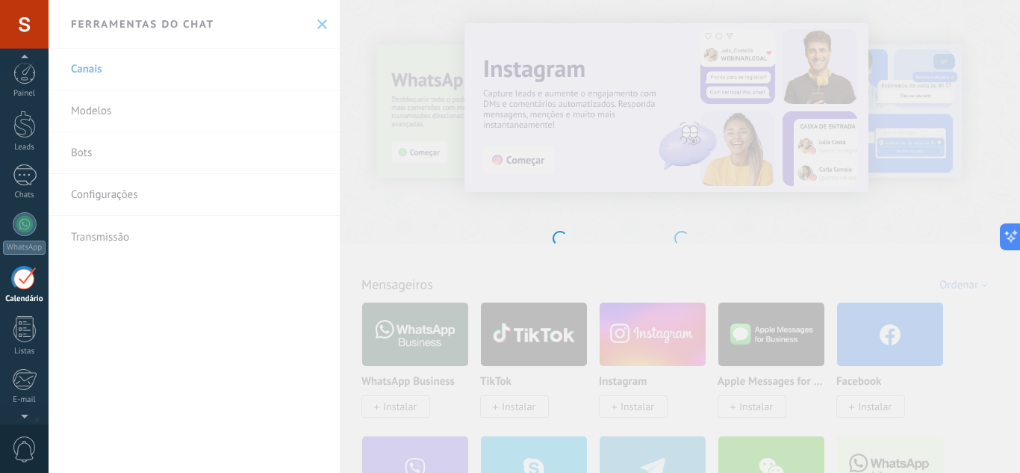
scroll to position [43, 0]
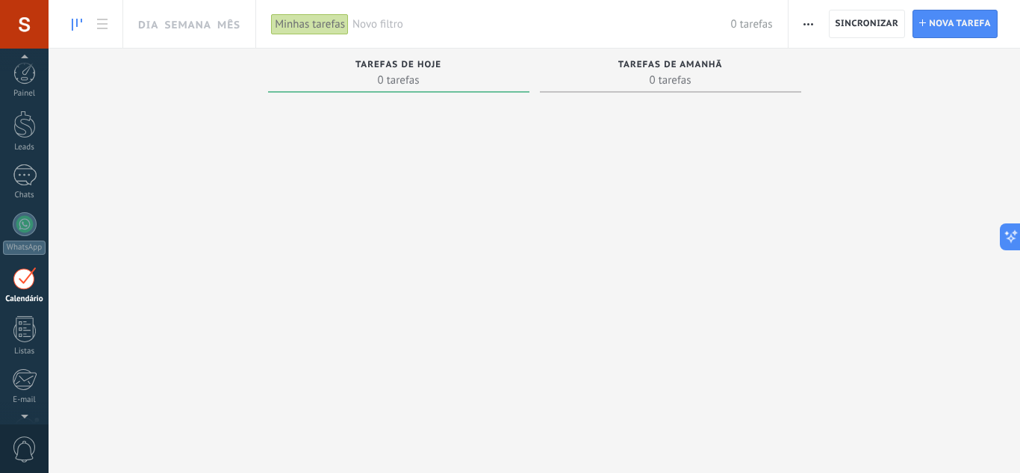
scroll to position [43, 0]
click at [101, 18] on link at bounding box center [102, 24] width 25 height 29
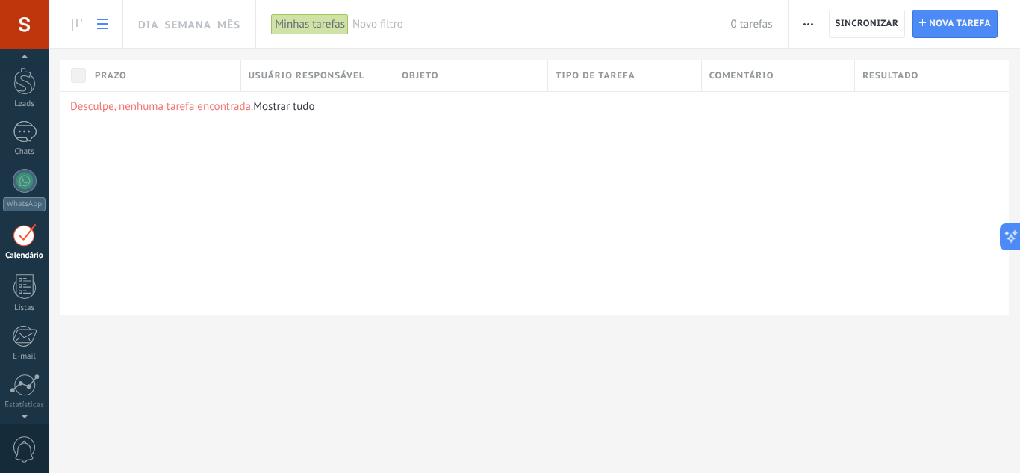
click at [150, 184] on div "Desculpe, nenhuma tarefa encontrada. Mostrar tudo" at bounding box center [534, 203] width 949 height 224
click at [129, 201] on div "Desculpe, nenhuma tarefa encontrada. Mostrar tudo" at bounding box center [534, 203] width 949 height 224
click at [31, 190] on div at bounding box center [25, 181] width 24 height 24
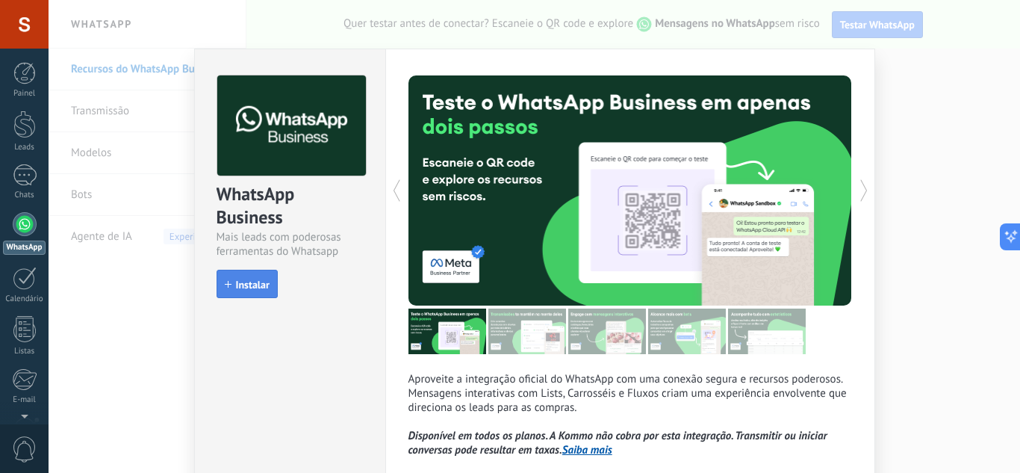
click at [269, 285] on button "Instalar" at bounding box center [247, 284] width 61 height 28
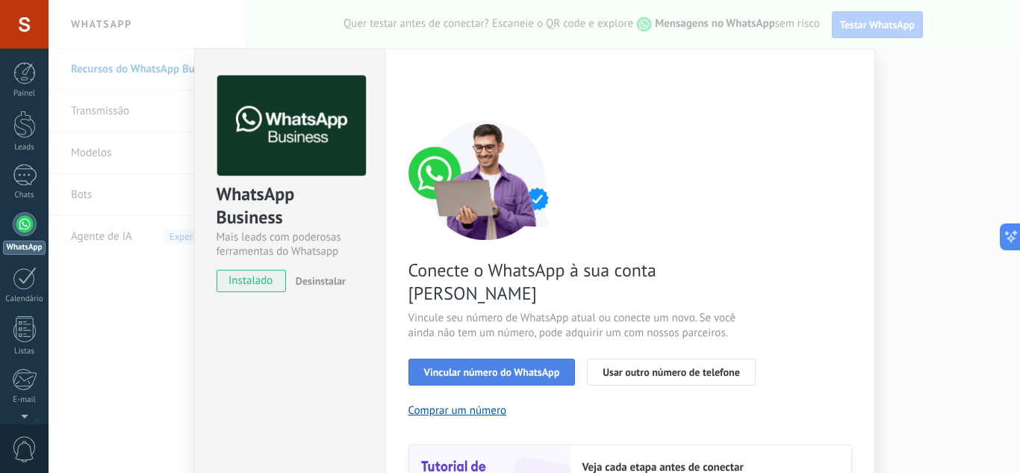
click at [511, 358] on button "Vincular número do WhatsApp" at bounding box center [491, 371] width 167 height 27
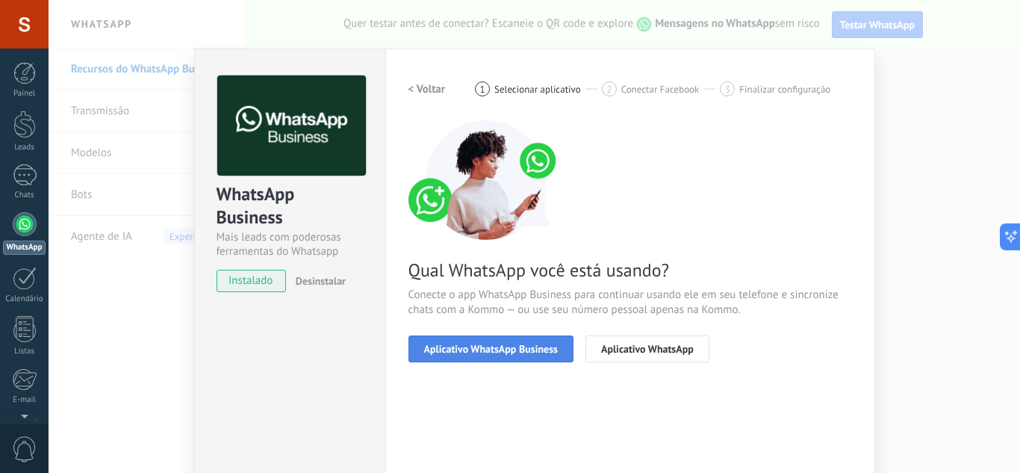
click at [511, 358] on button "Aplicativo WhatsApp Business" at bounding box center [490, 348] width 165 height 27
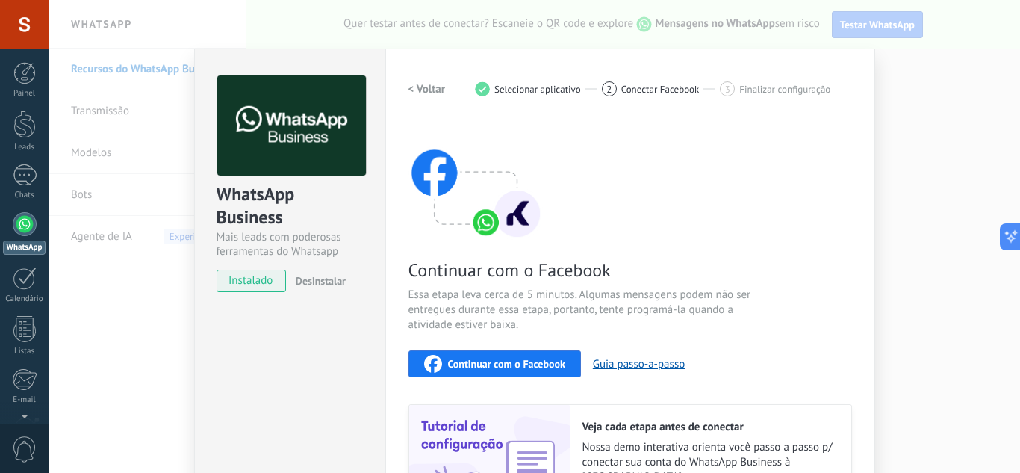
click at [523, 367] on span "Continuar com o Facebook" at bounding box center [506, 363] width 117 height 10
click at [527, 358] on span "Continuar com o Facebook" at bounding box center [506, 363] width 117 height 10
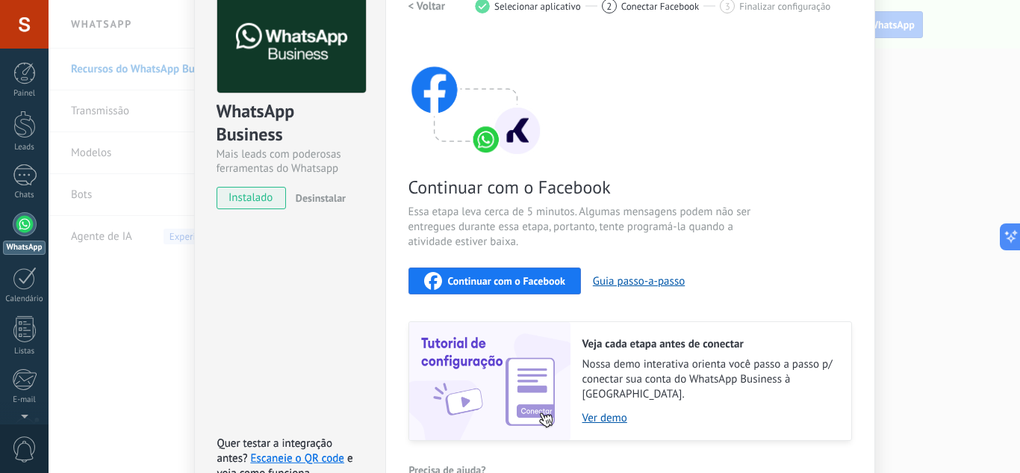
scroll to position [162, 0]
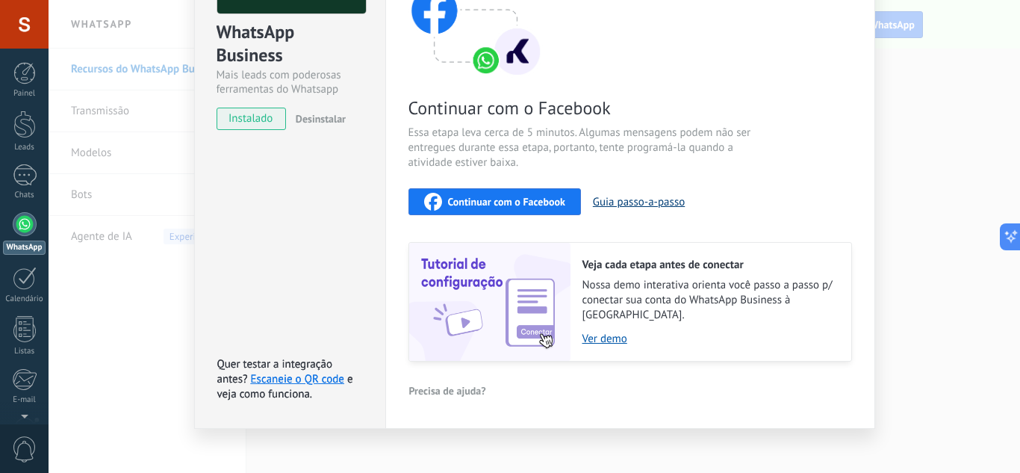
click at [664, 203] on button "Guia passo-a-passo" at bounding box center [639, 202] width 92 height 14
click at [524, 196] on span "Continuar com o Facebook" at bounding box center [506, 201] width 117 height 10
